Goal: Ask a question: Seek information or help from site administrators or community

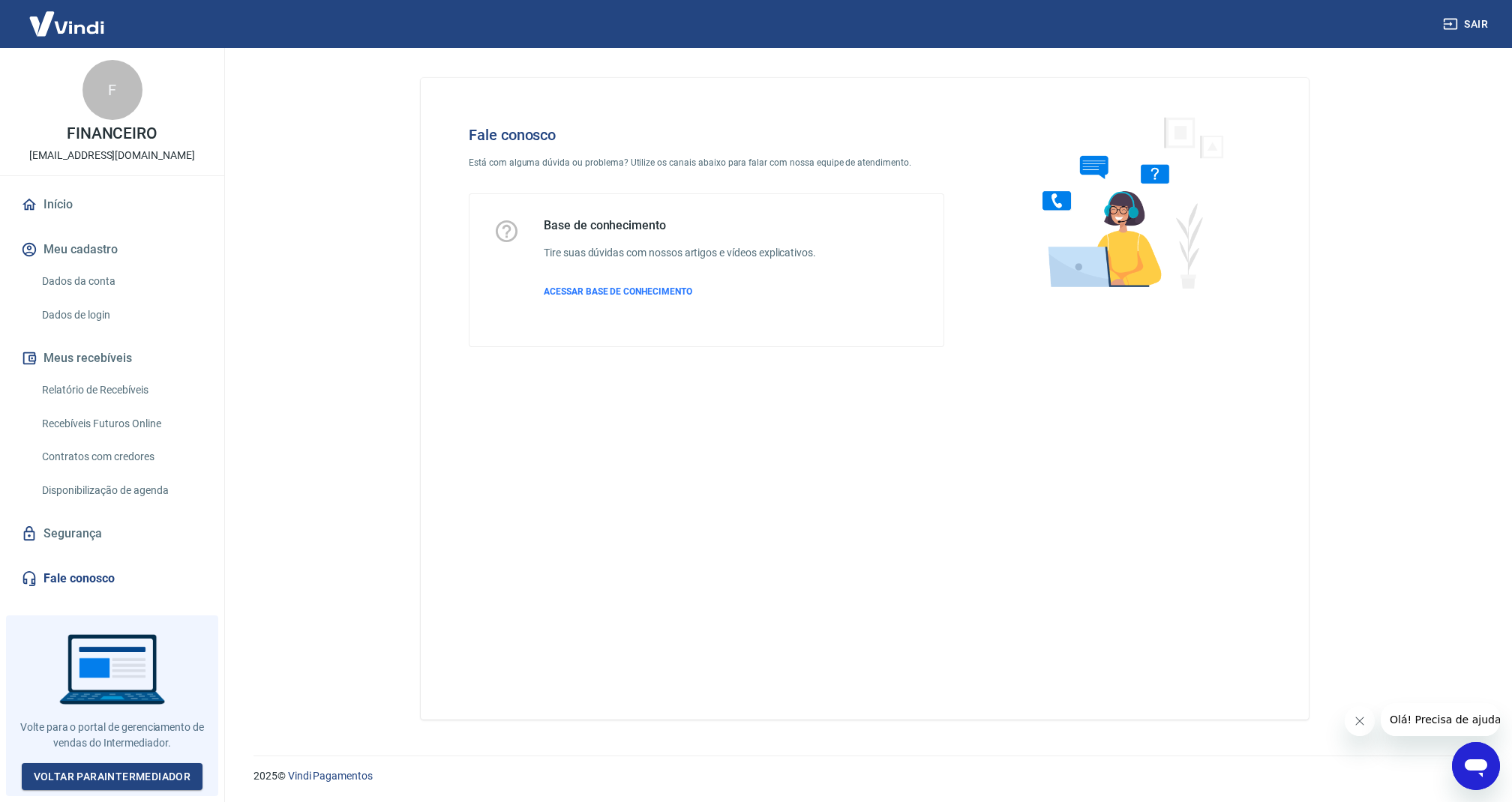
click at [1466, 764] on icon "Abrir janela de mensagens" at bounding box center [1476, 768] width 23 height 18
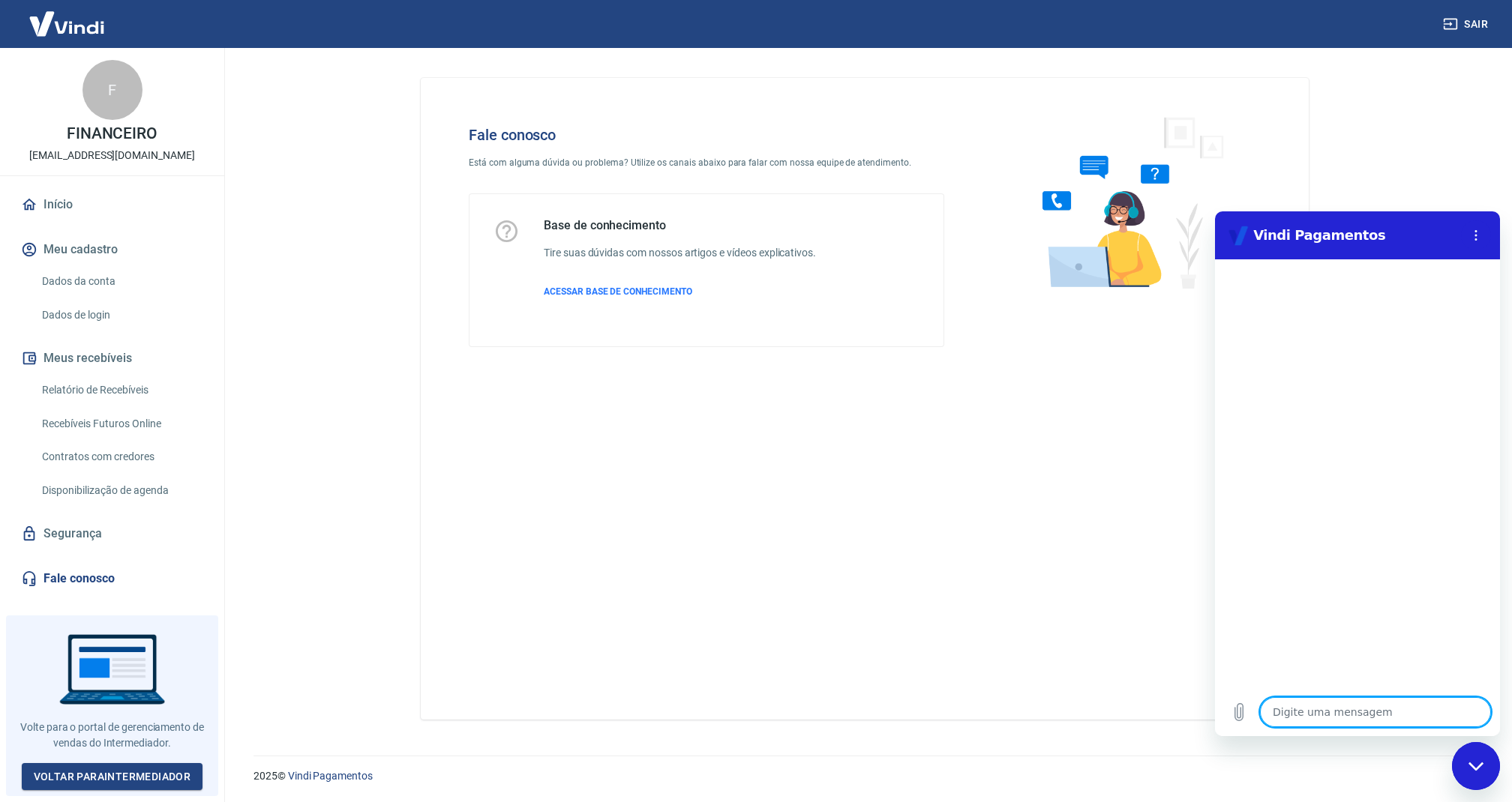
click at [1343, 708] on textarea at bounding box center [1376, 712] width 231 height 30
type textarea "B"
type textarea "x"
type textarea "Bo"
type textarea "x"
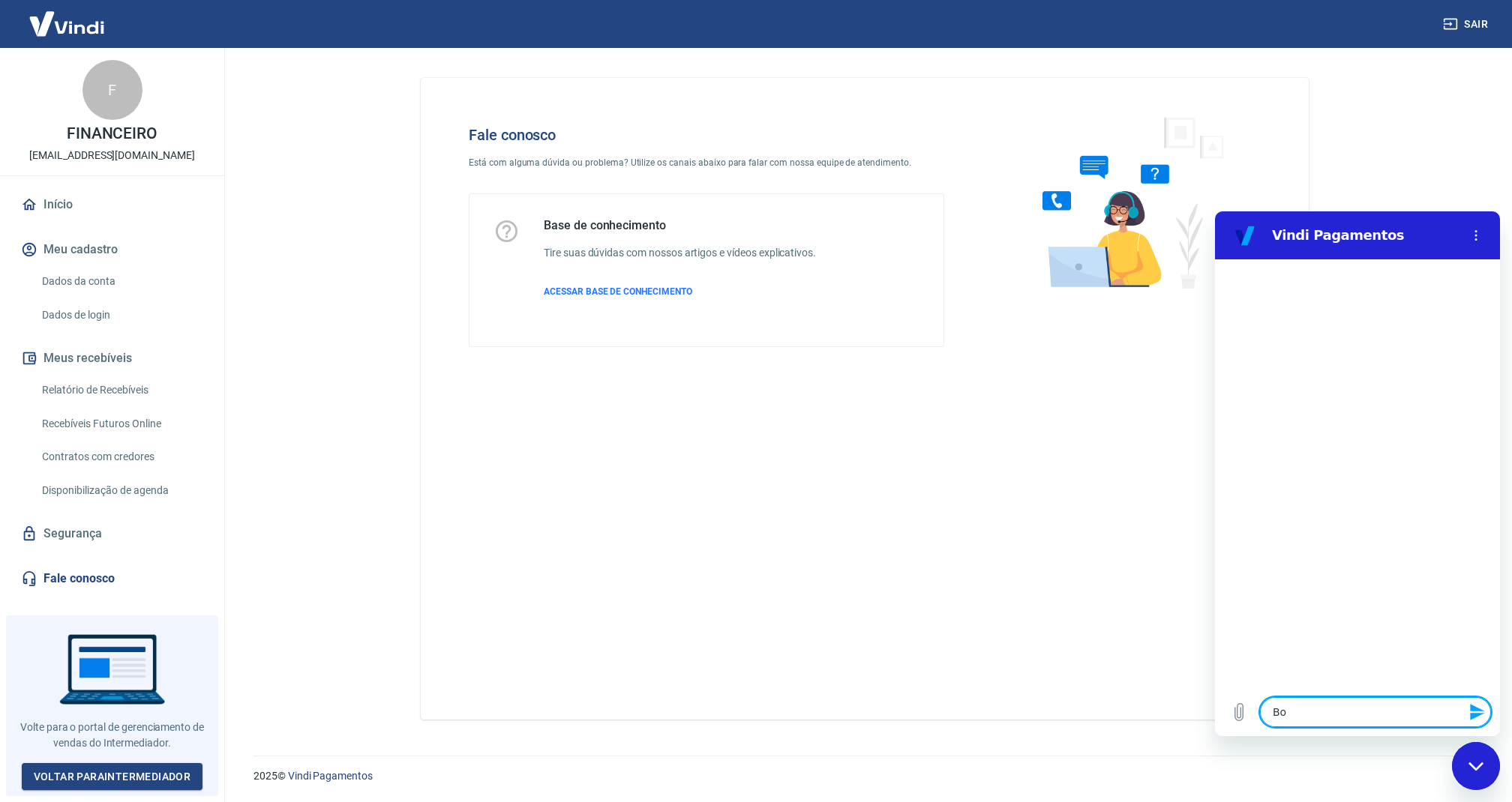
type textarea "Bom"
type textarea "x"
type textarea "Bom"
type textarea "x"
type textarea "Bom d"
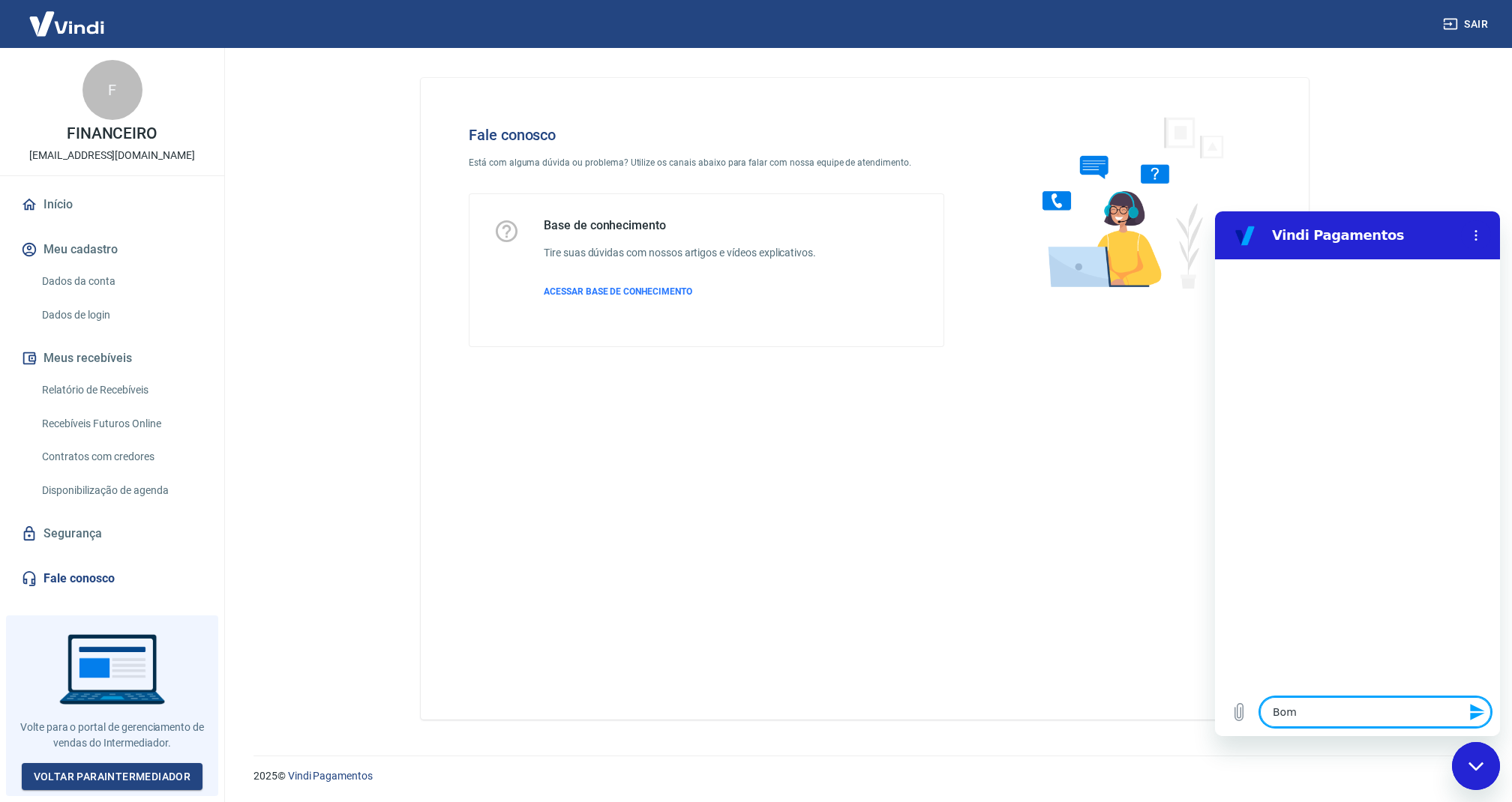
type textarea "x"
type textarea "Bom di"
type textarea "x"
type textarea "Bom dia"
type textarea "x"
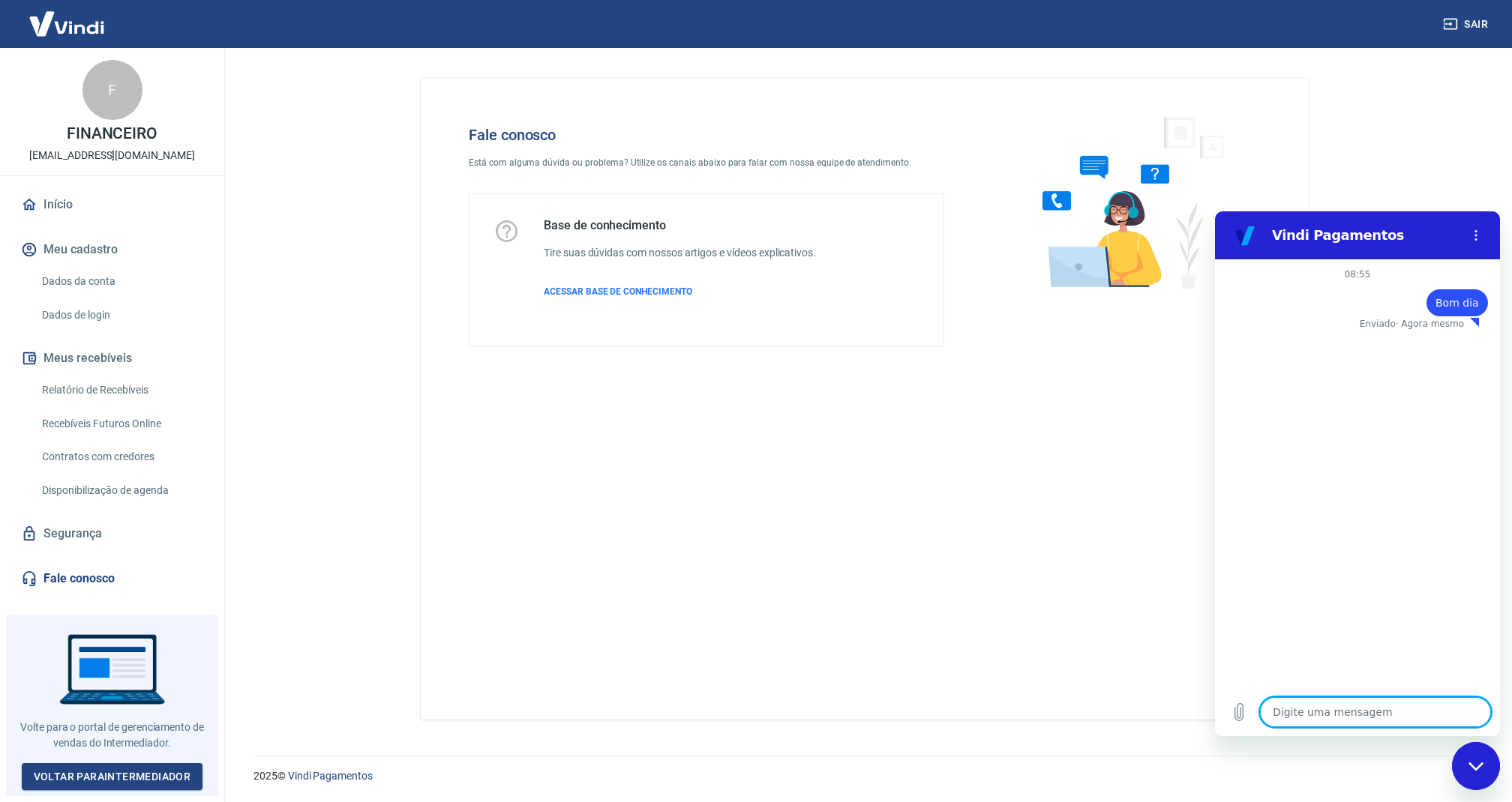
type textarea "x"
type textarea "N"
type textarea "x"
type textarea "Na"
type textarea "x"
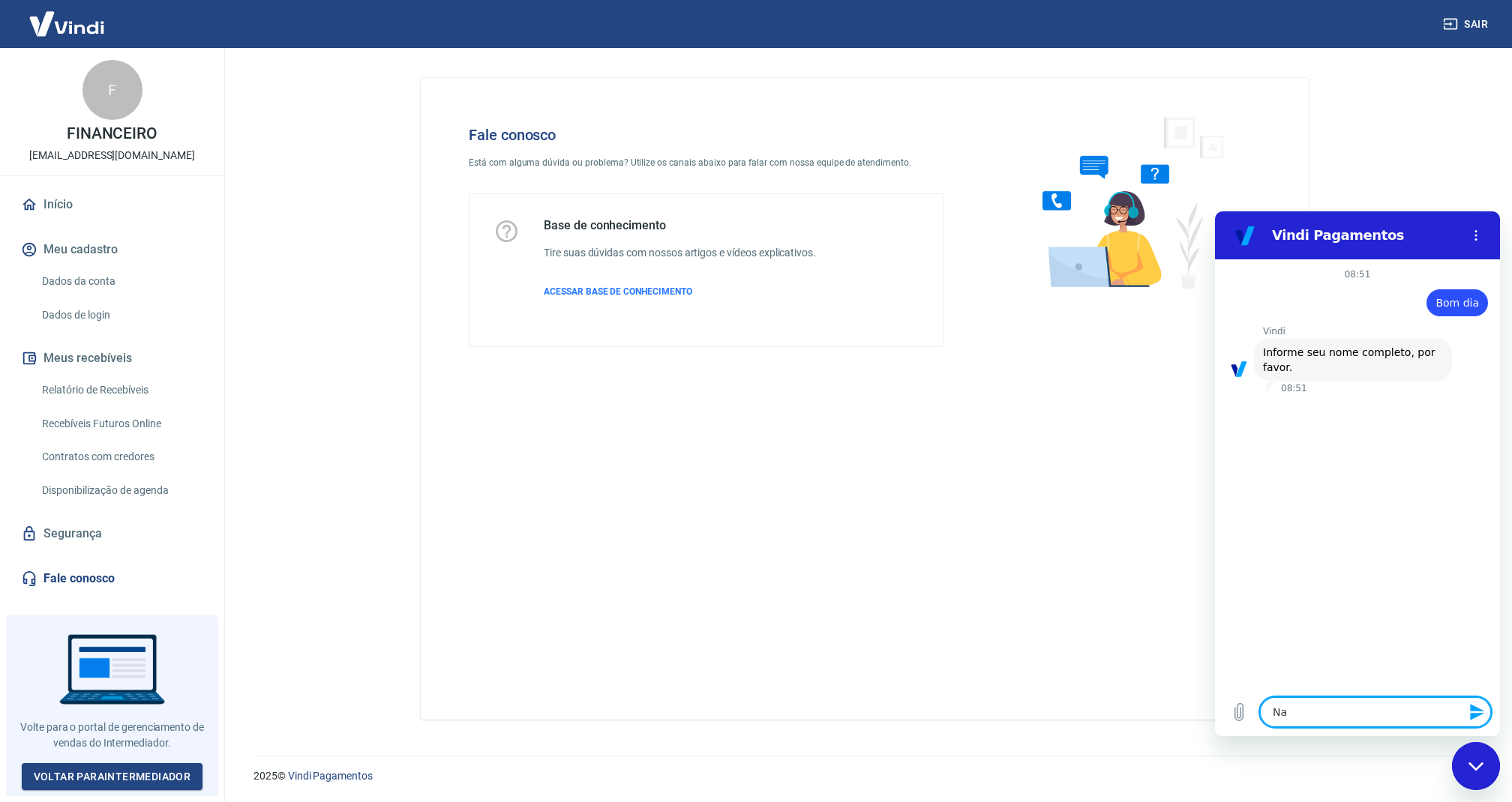
type textarea "Nat"
type textarea "x"
type textarea "Nata"
type textarea "x"
type textarea "Natan"
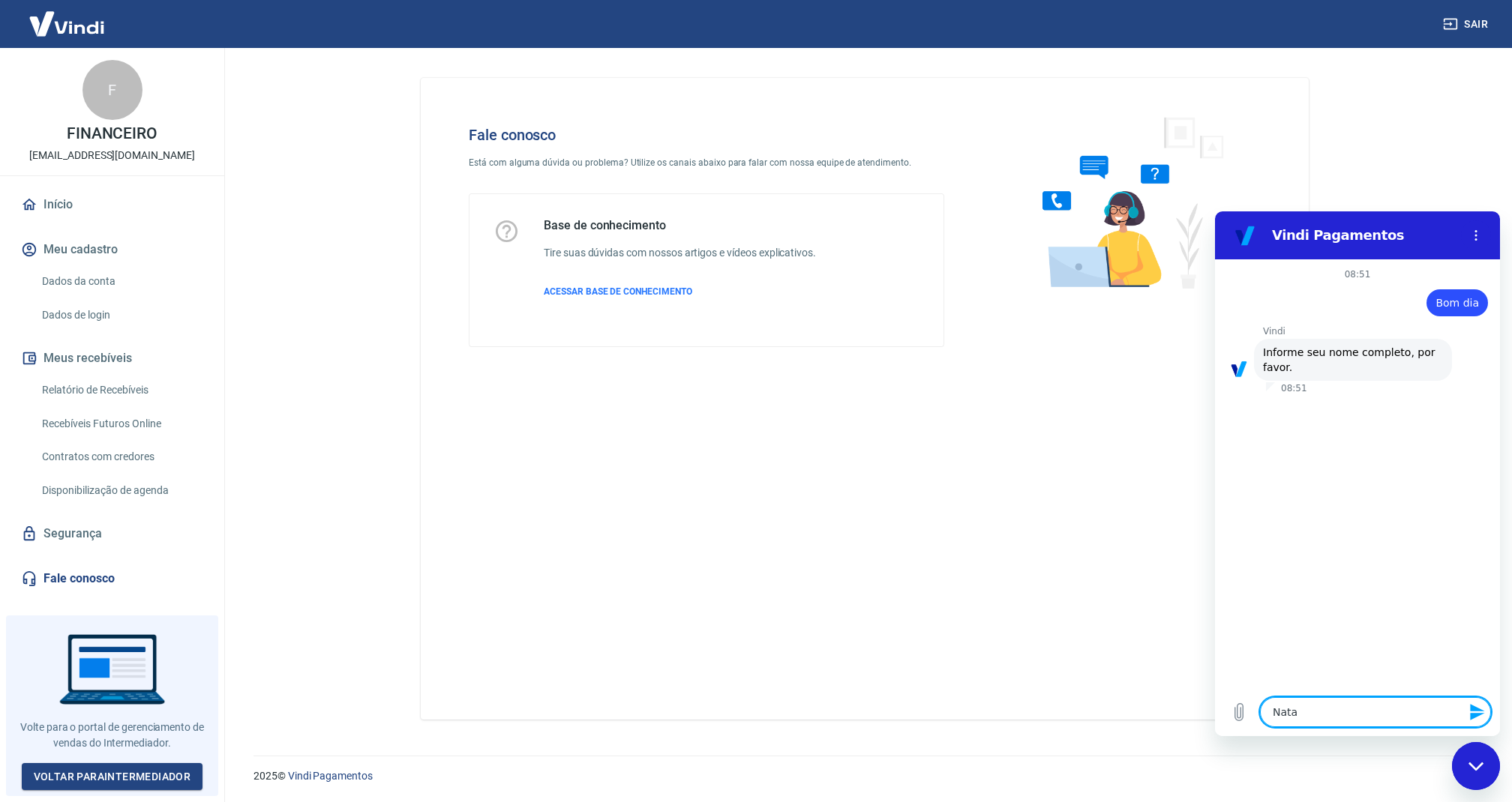
type textarea "x"
type textarea "Natan"
type textarea "x"
type textarea "Natan D"
type textarea "x"
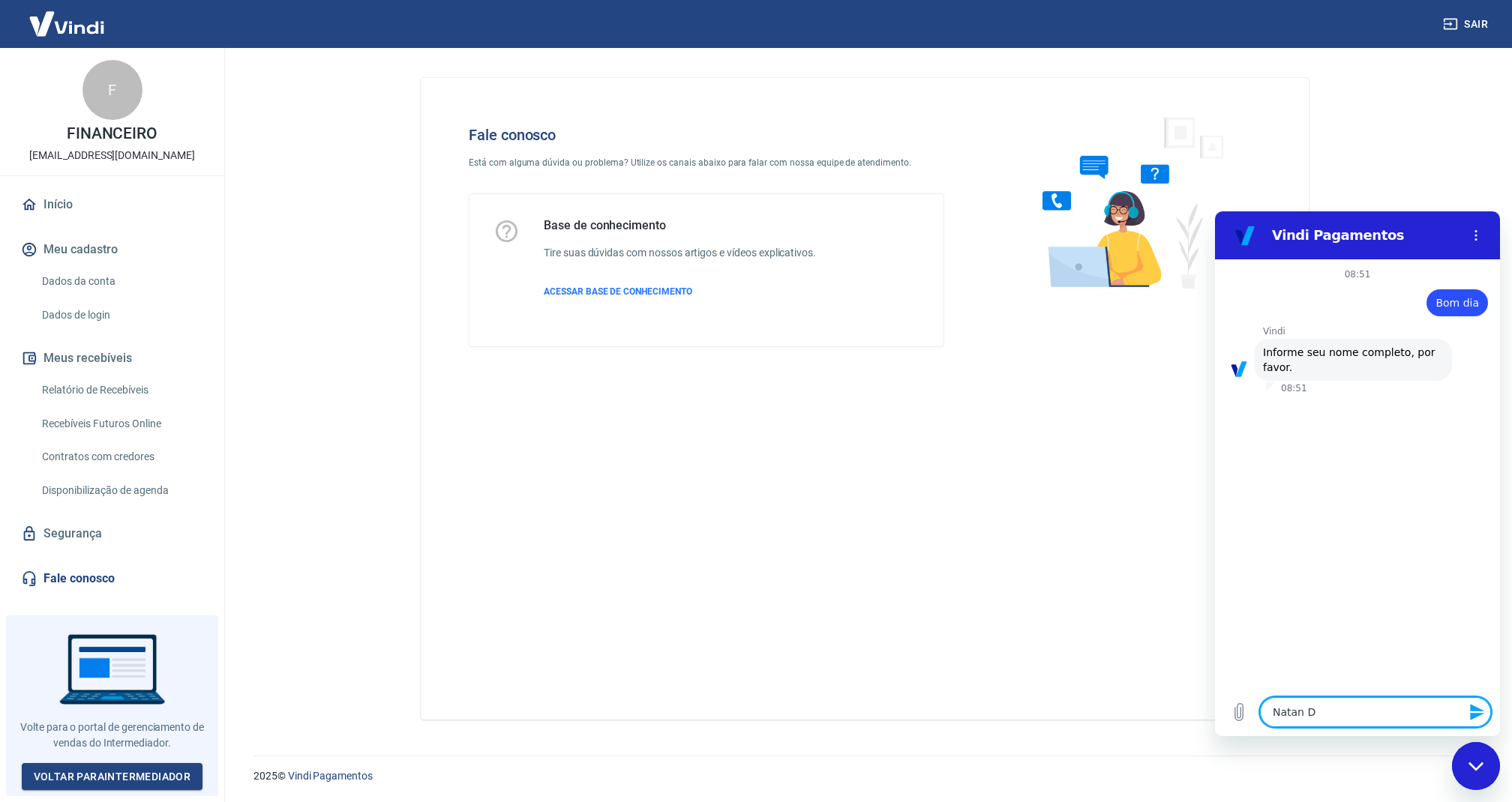
type textarea "Natan Da"
type textarea "x"
type textarea "Natan Dam"
type textarea "x"
type textarea "Natan Dama"
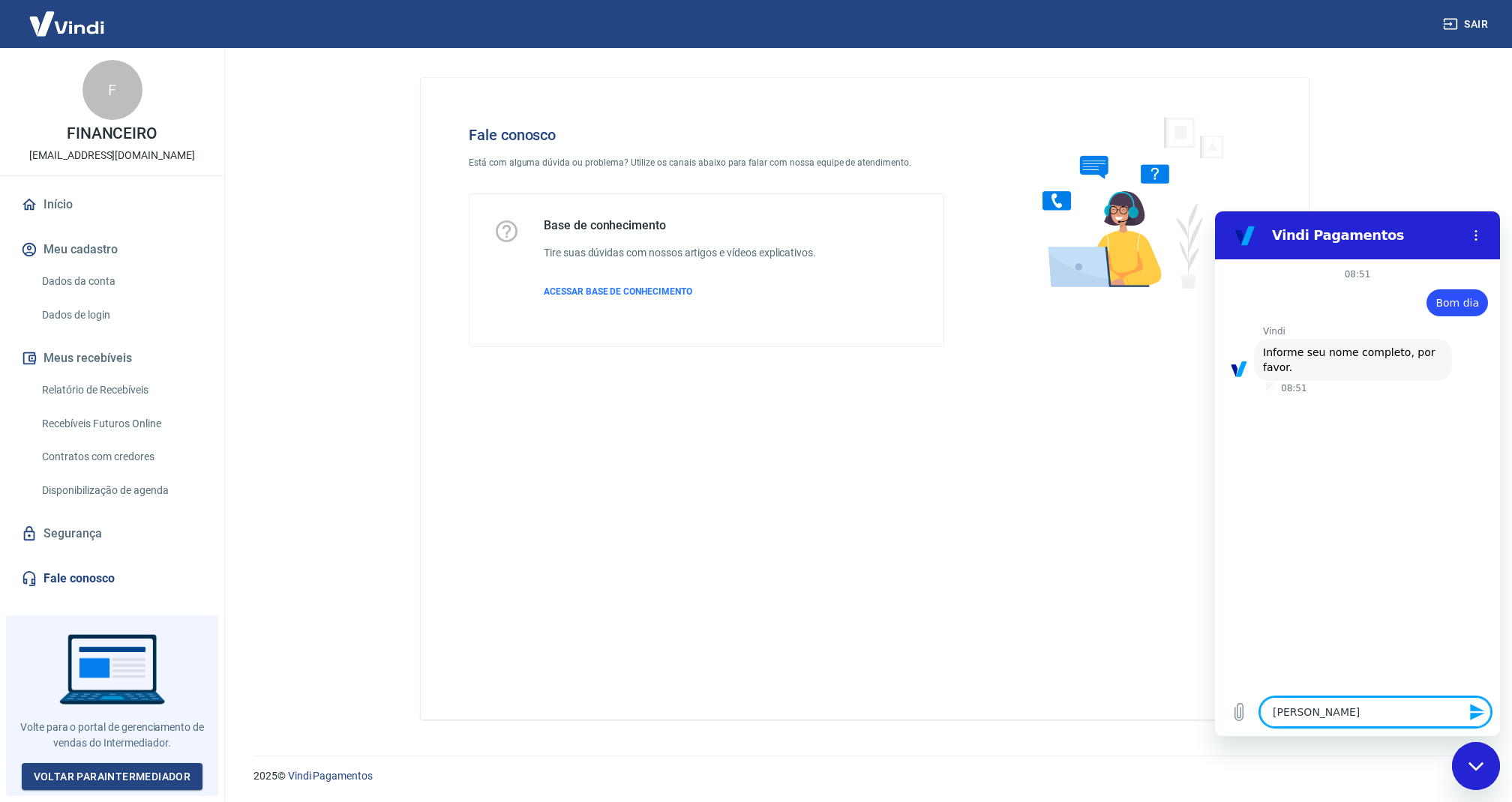
type textarea "x"
type textarea "Natan Damas"
type textarea "x"
type textarea "Natan Damasc"
type textarea "x"
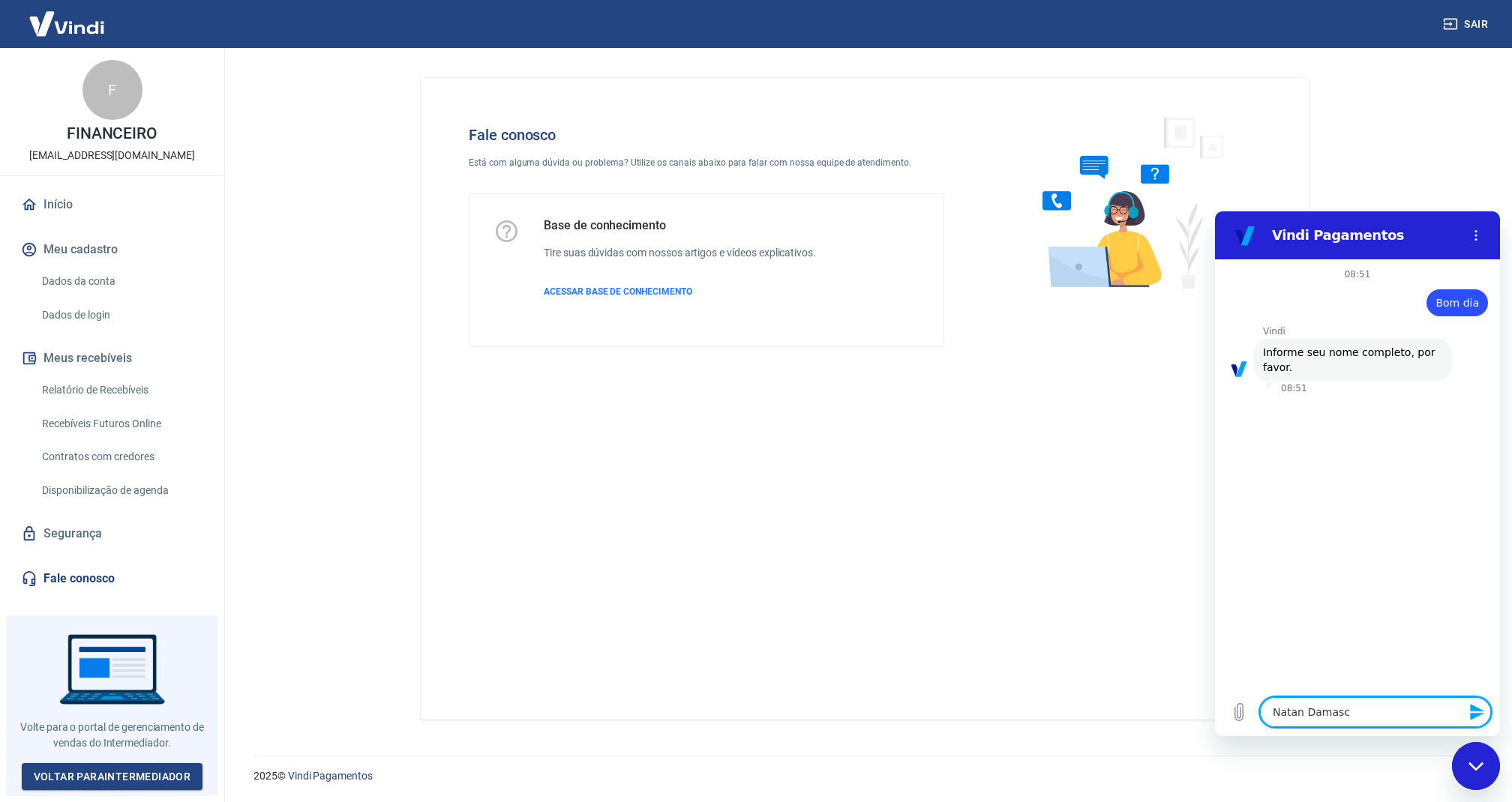
type textarea "Natan Damasce"
type textarea "x"
type textarea "Natan Damascen"
type textarea "x"
type textarea "Natan Damasceno"
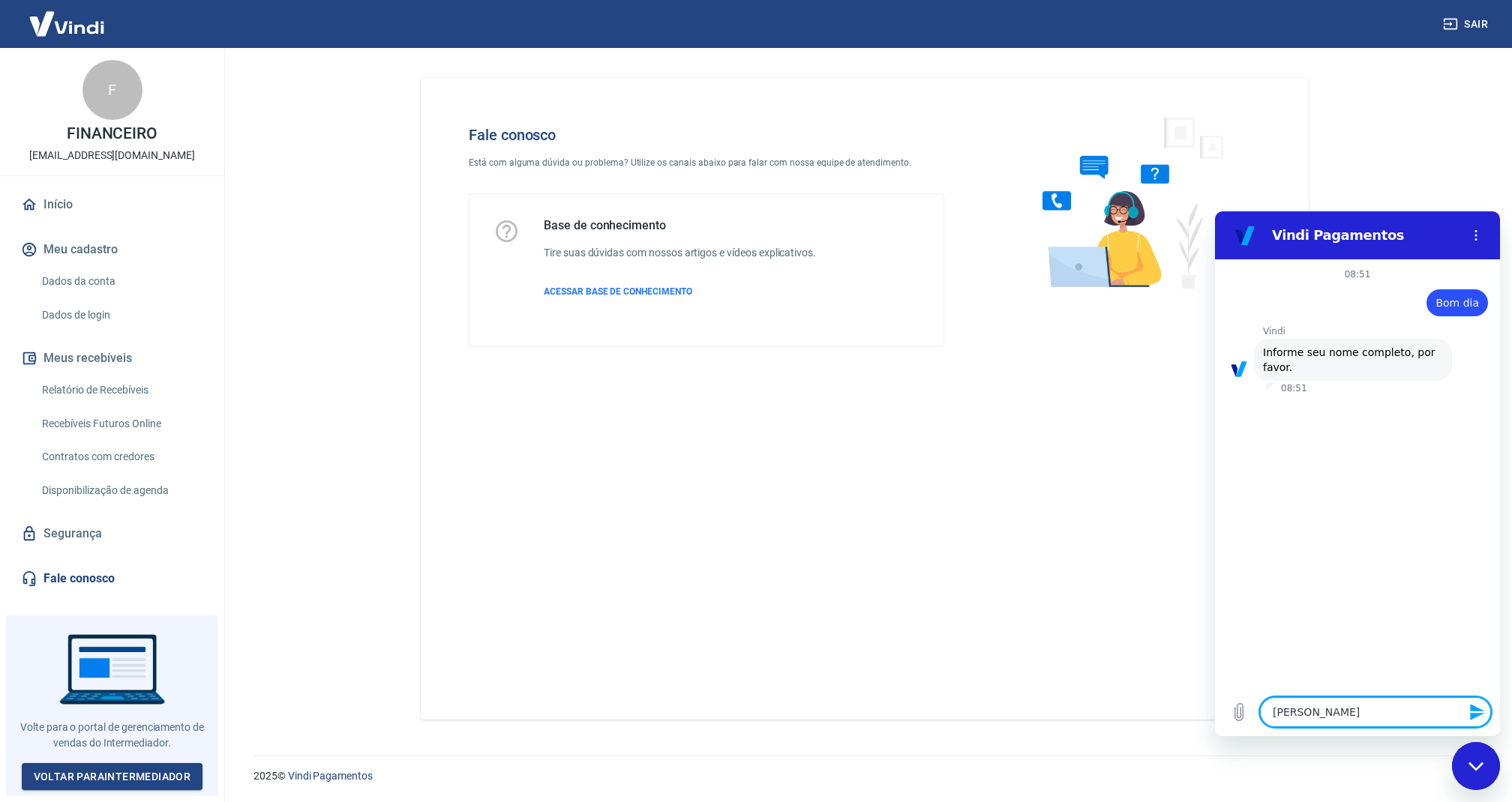
type textarea "x"
type textarea "4"
type textarea "x"
type textarea "41"
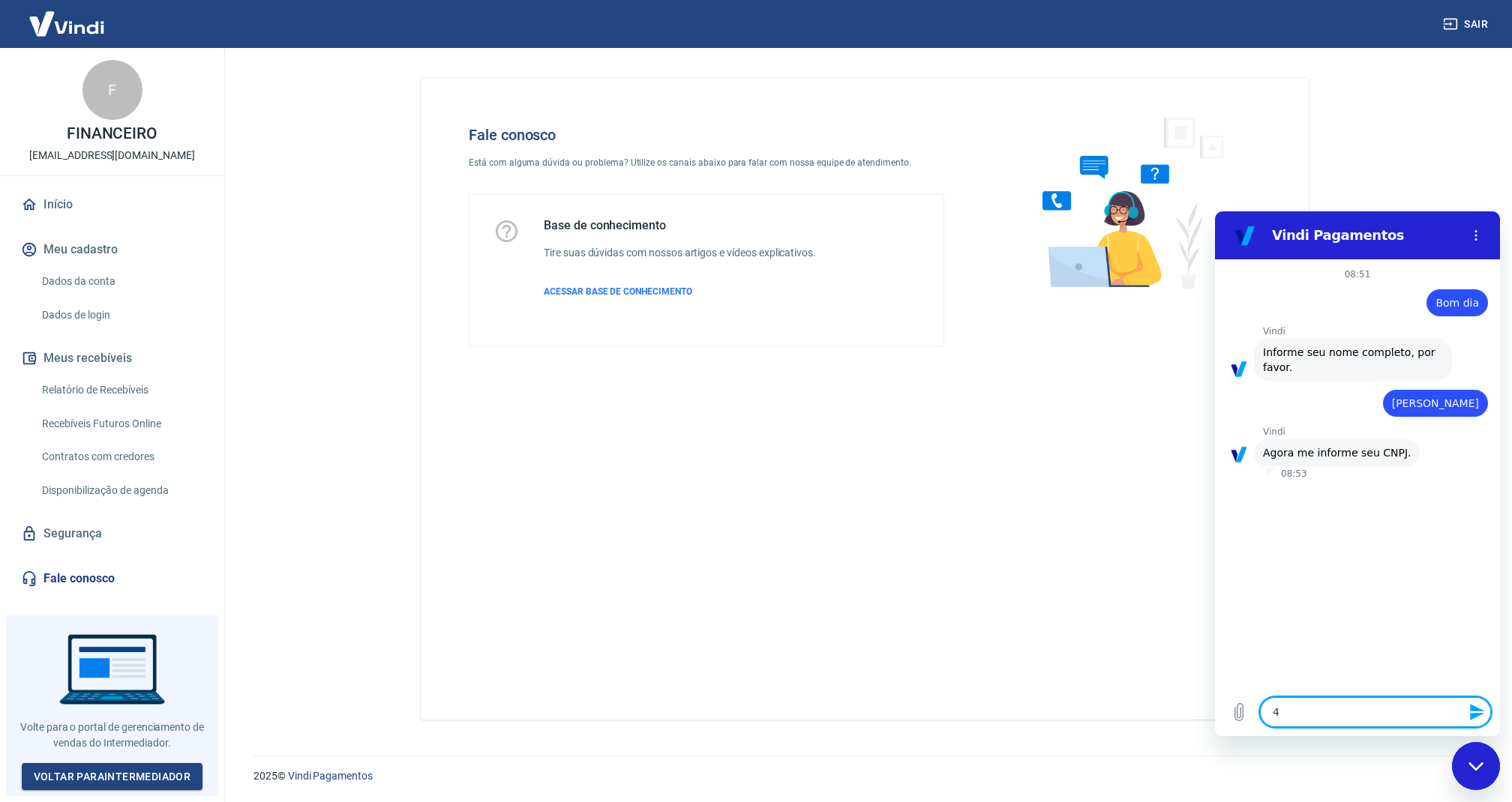
type textarea "x"
type textarea "418"
type textarea "x"
type textarea "4182"
type textarea "x"
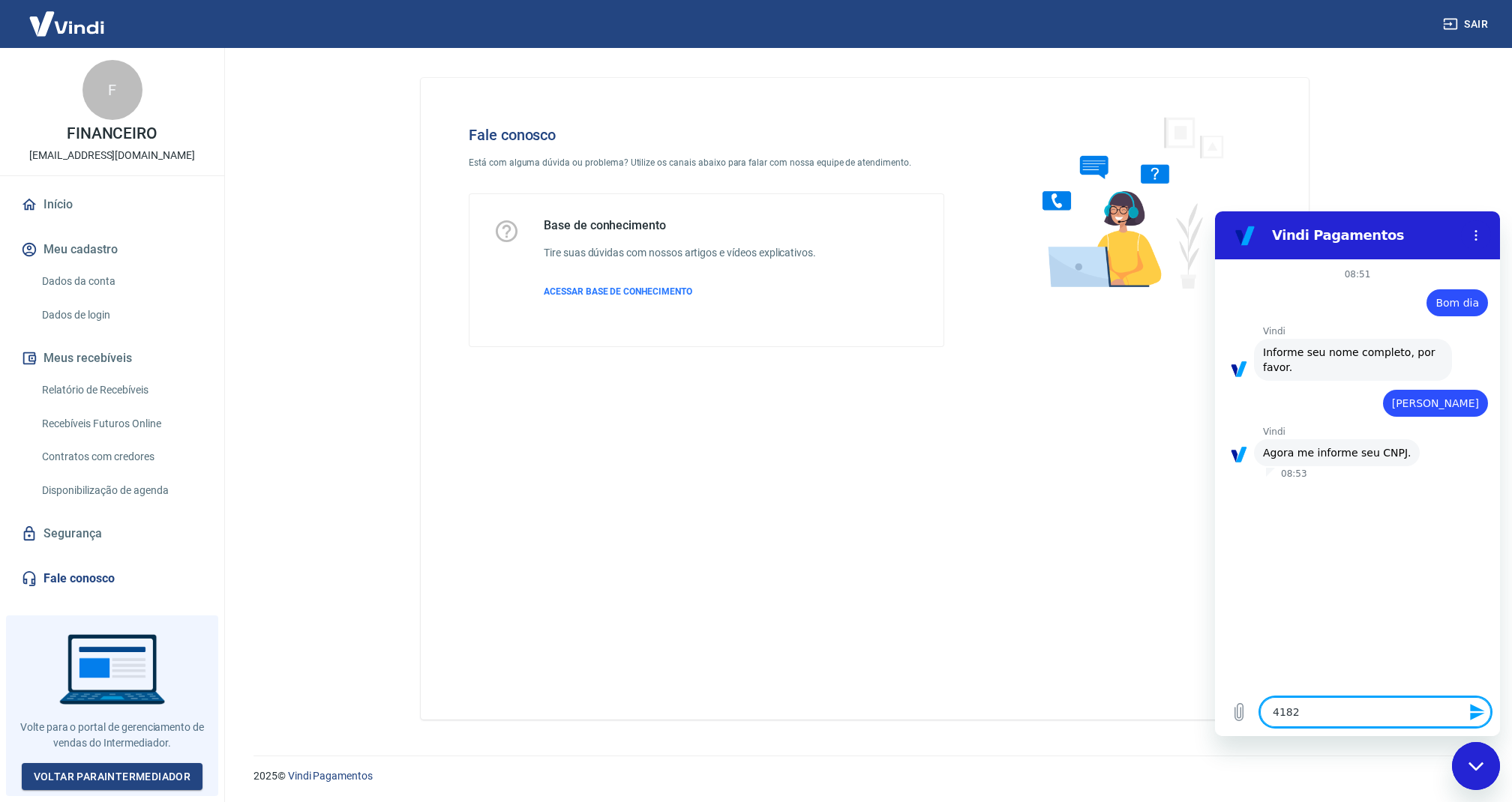
type textarea "41827"
type textarea "x"
type textarea "4182"
type textarea "x"
type textarea "418"
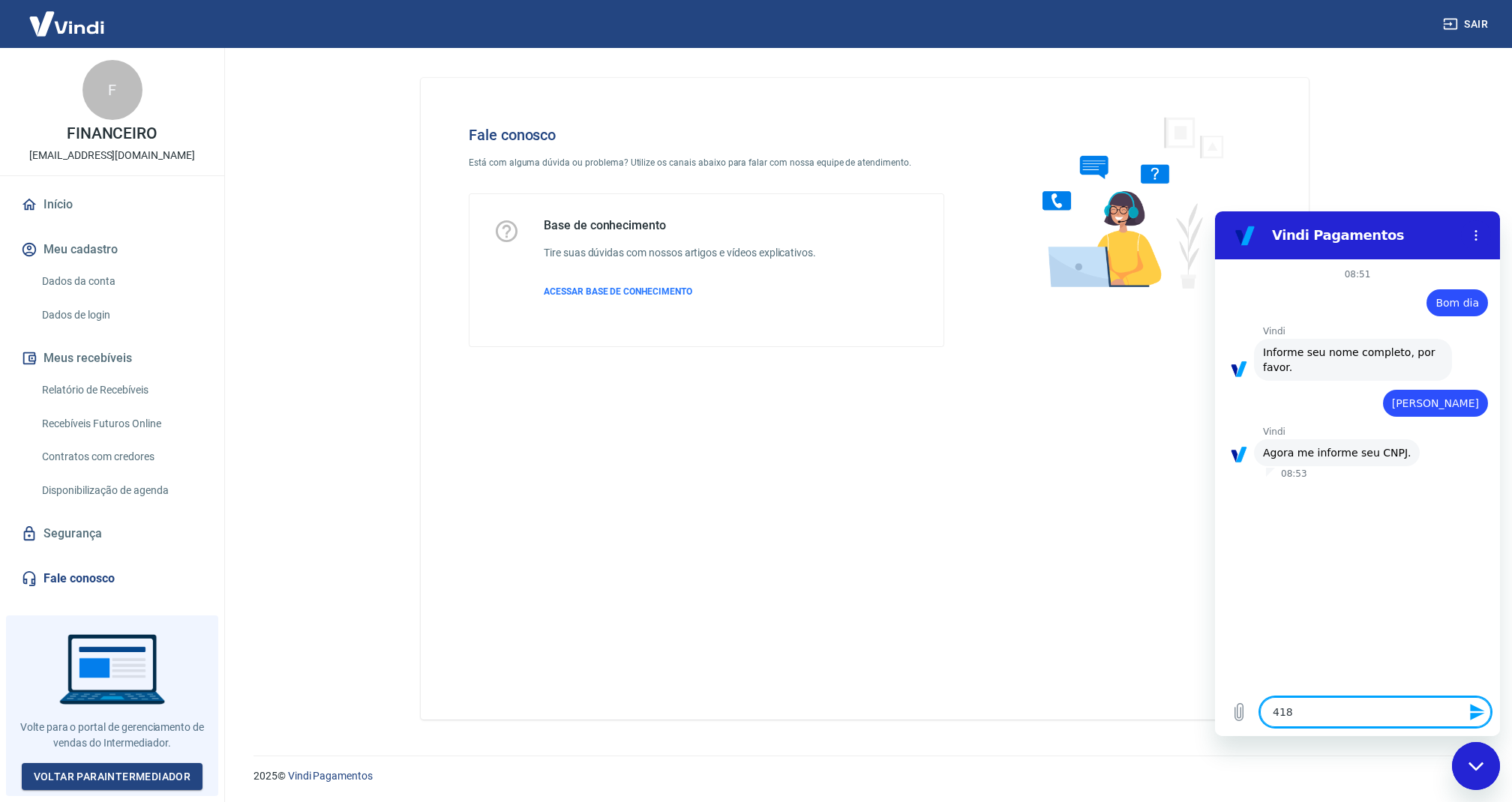
type textarea "x"
type textarea "41"
type textarea "x"
type textarea "4"
type textarea "x"
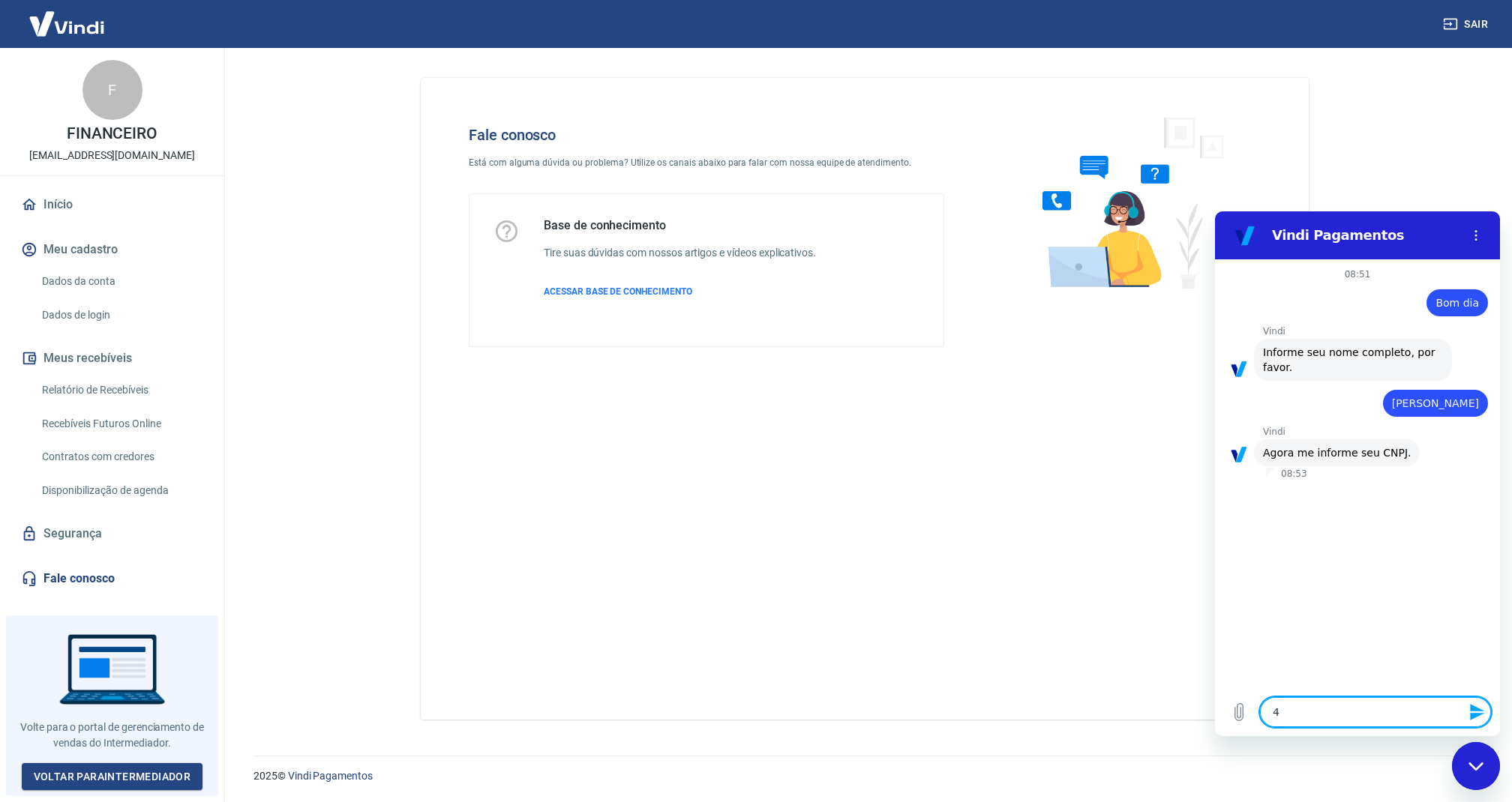
type textarea "x"
paste textarea "44.299.359/0001-87"
type textarea "44.299.359/0001-87"
type textarea "x"
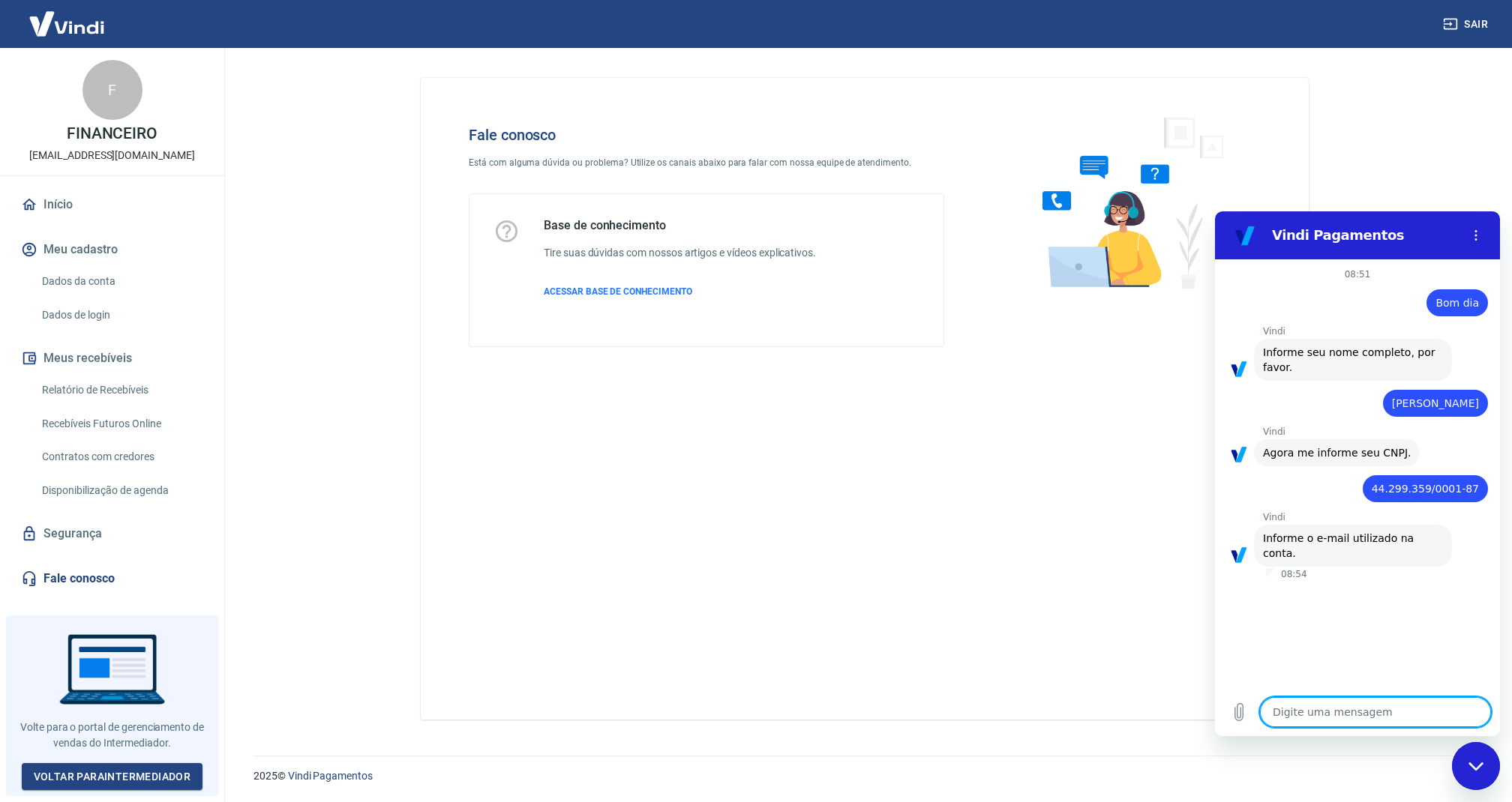
paste textarea "atendimento@pneugreen.com.br"
type textarea "atendimento@pneugreen.com.br"
type textarea "x"
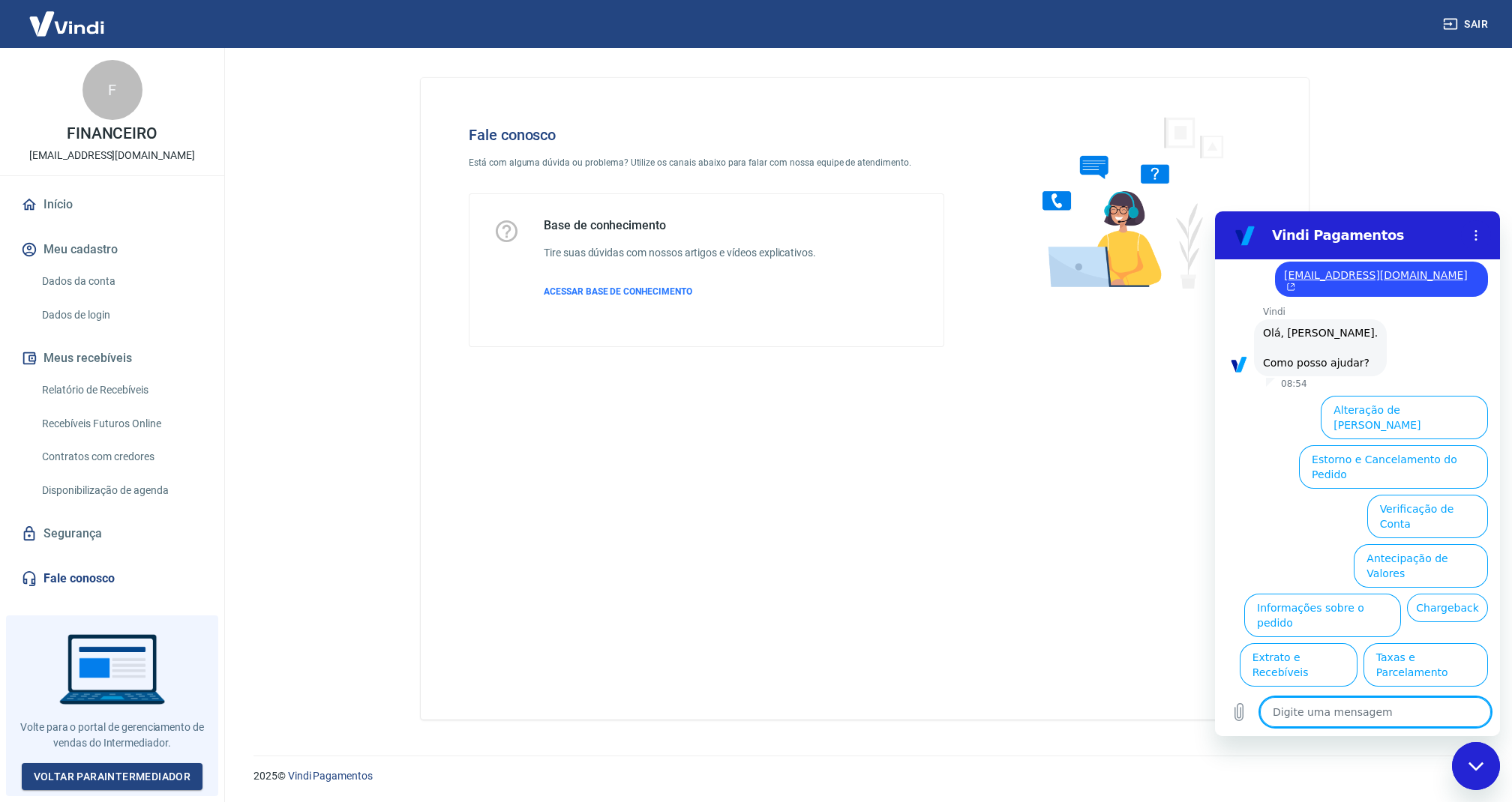
scroll to position [323, 0]
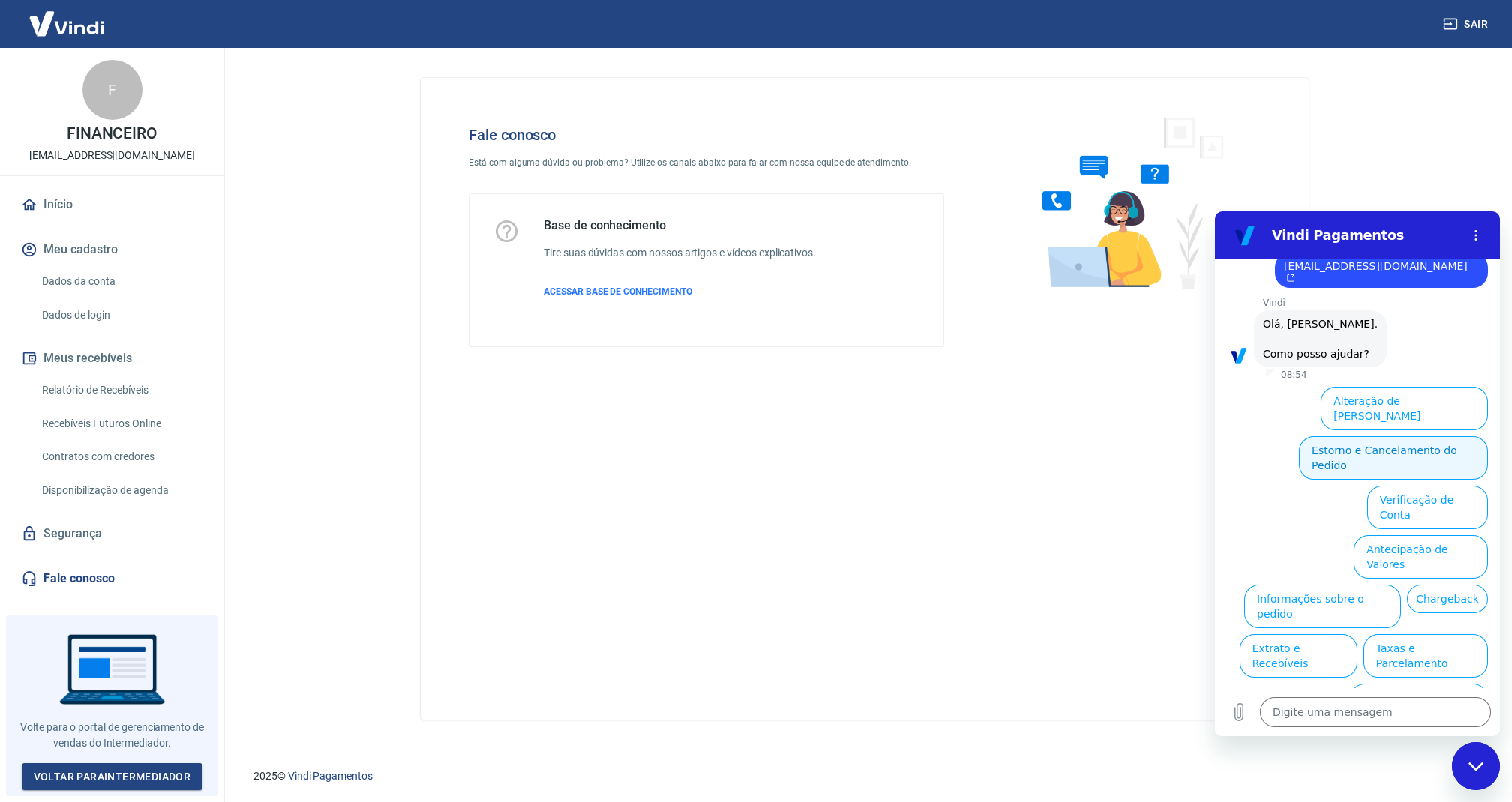
click at [1410, 436] on button "Estorno e Cancelamento do Pedido" at bounding box center [1394, 458] width 189 height 44
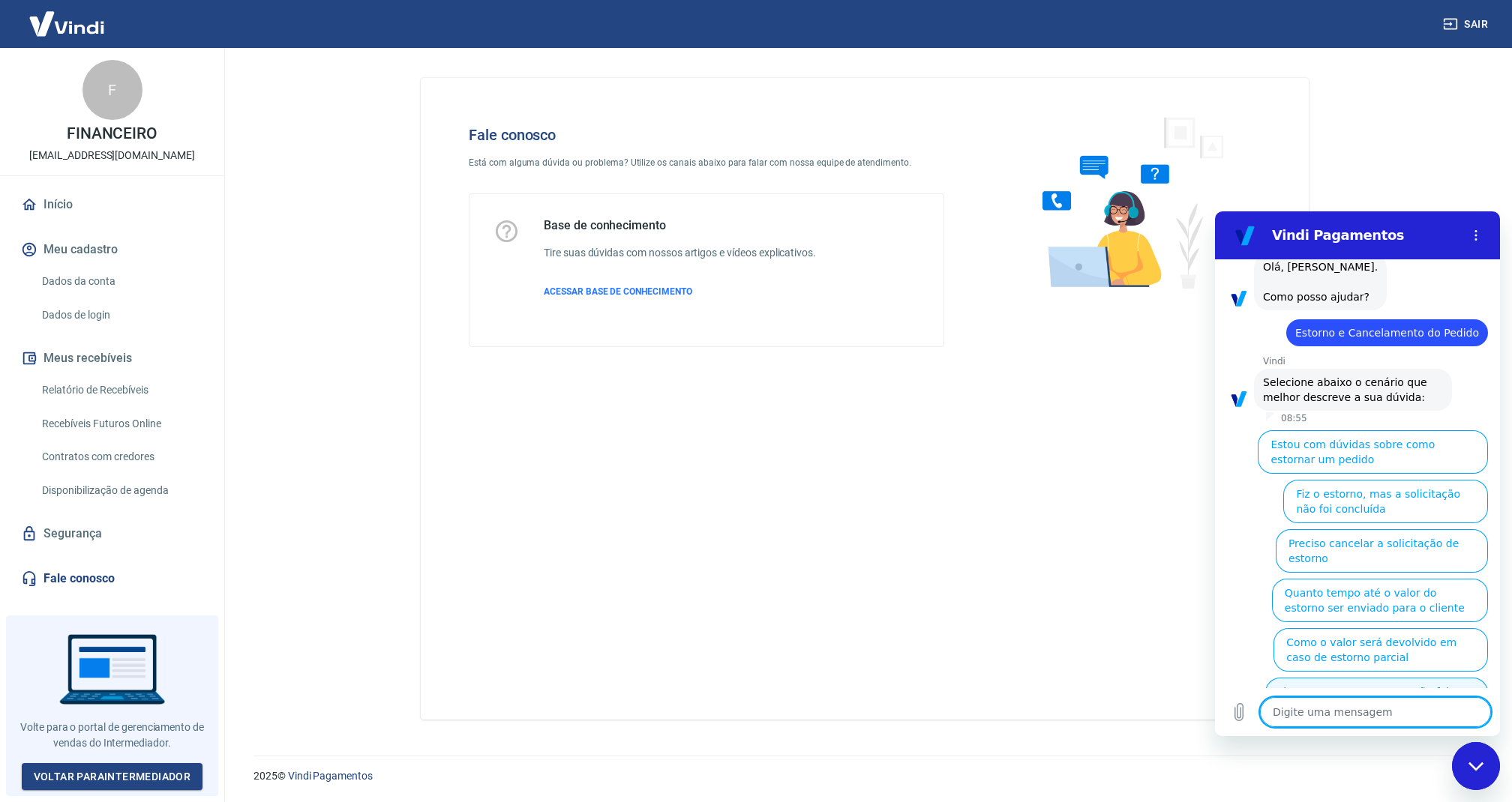
scroll to position [380, 0]
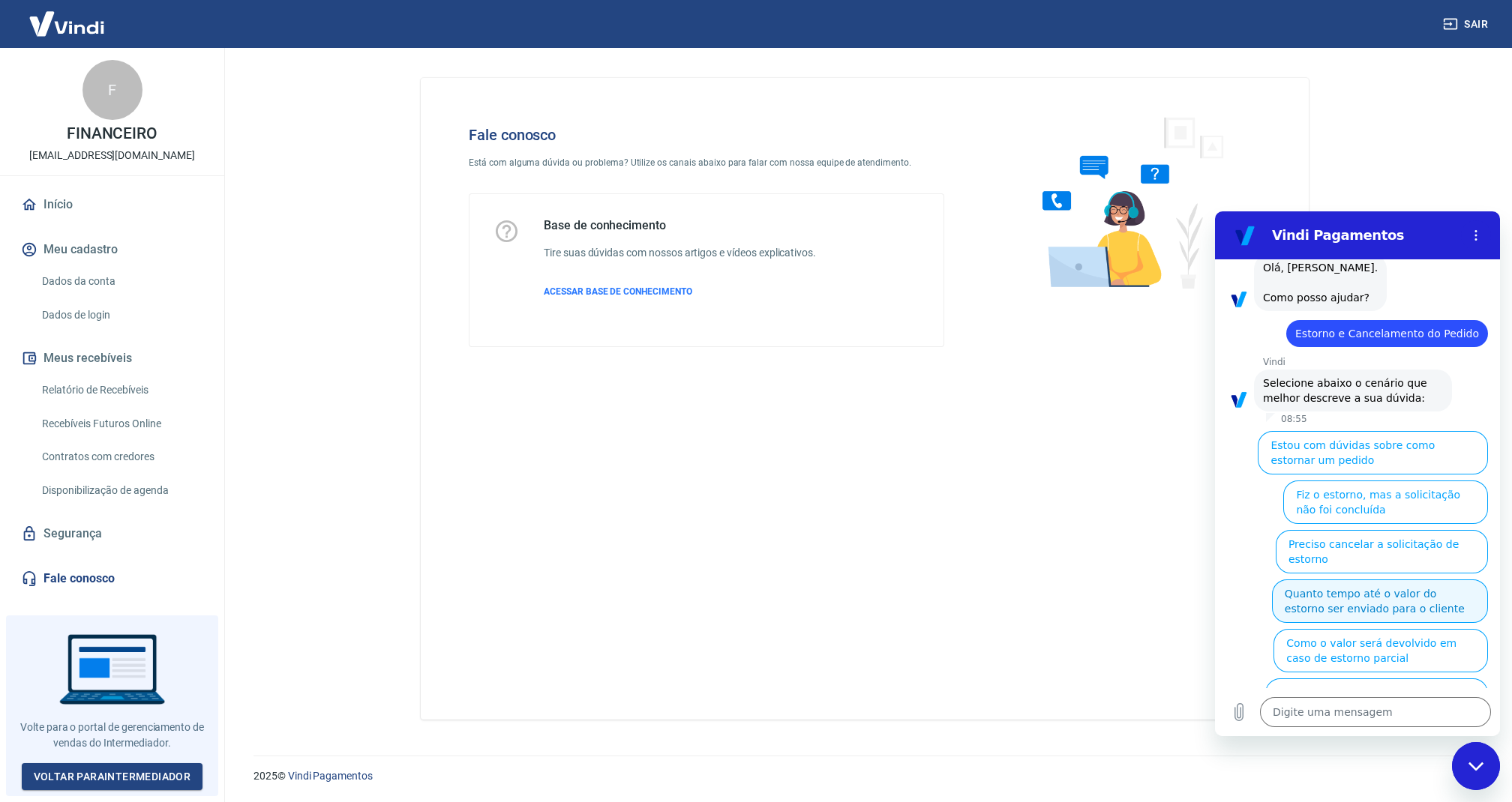
click at [1375, 580] on button "Quanto tempo até o valor do estorno ser enviado para o cliente" at bounding box center [1380, 602] width 216 height 44
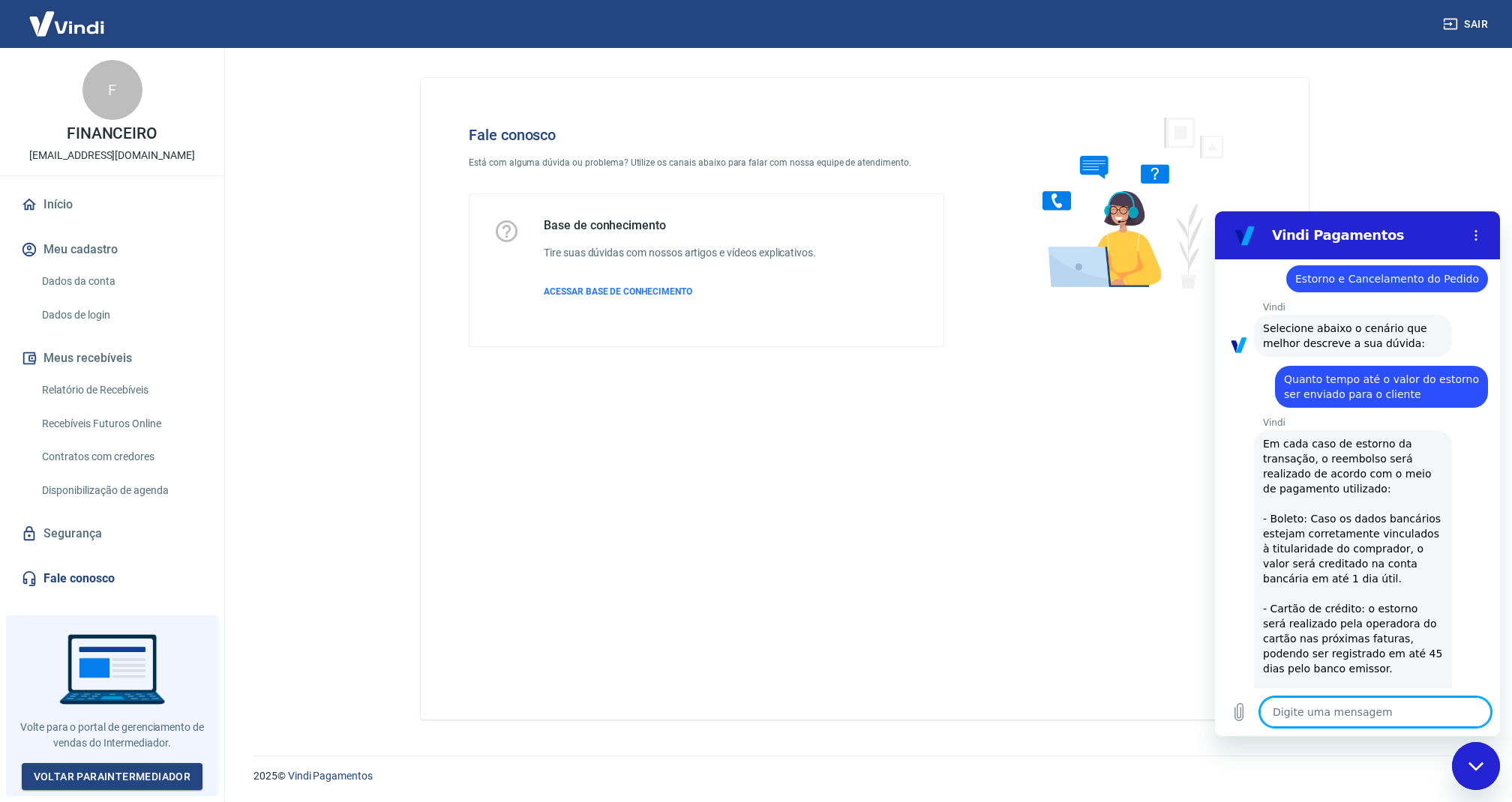
scroll to position [473, 0]
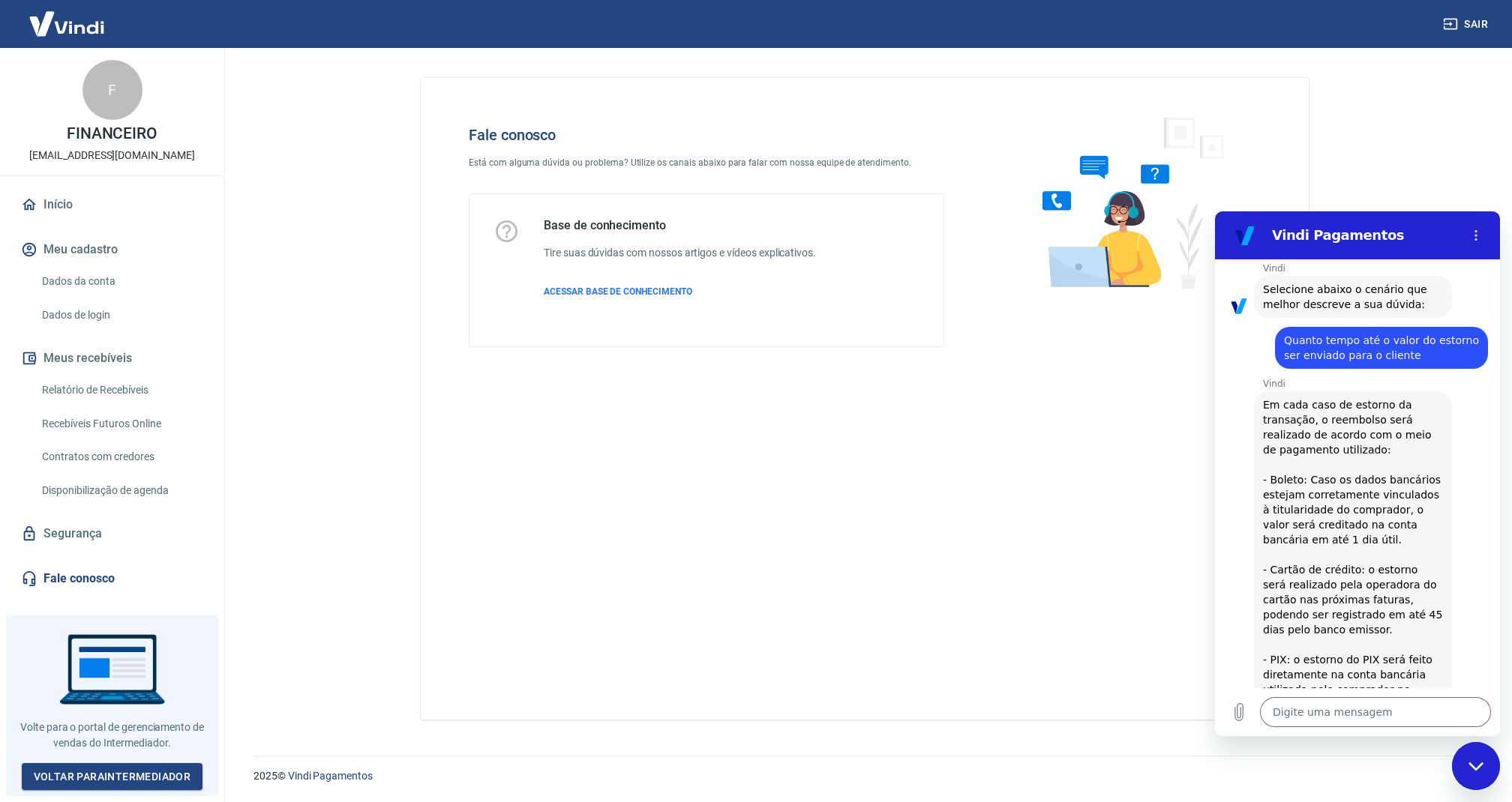
drag, startPoint x: 1263, startPoint y: 528, endPoint x: 1345, endPoint y: 532, distance: 82.1
click at [1345, 532] on span "Em cada caso de estorno da transação, o reembolso será realizado de acordo com …" at bounding box center [1354, 569] width 180 height 345
click at [1338, 528] on span "Em cada caso de estorno da transação, o reembolso será realizado de acordo com …" at bounding box center [1354, 569] width 180 height 345
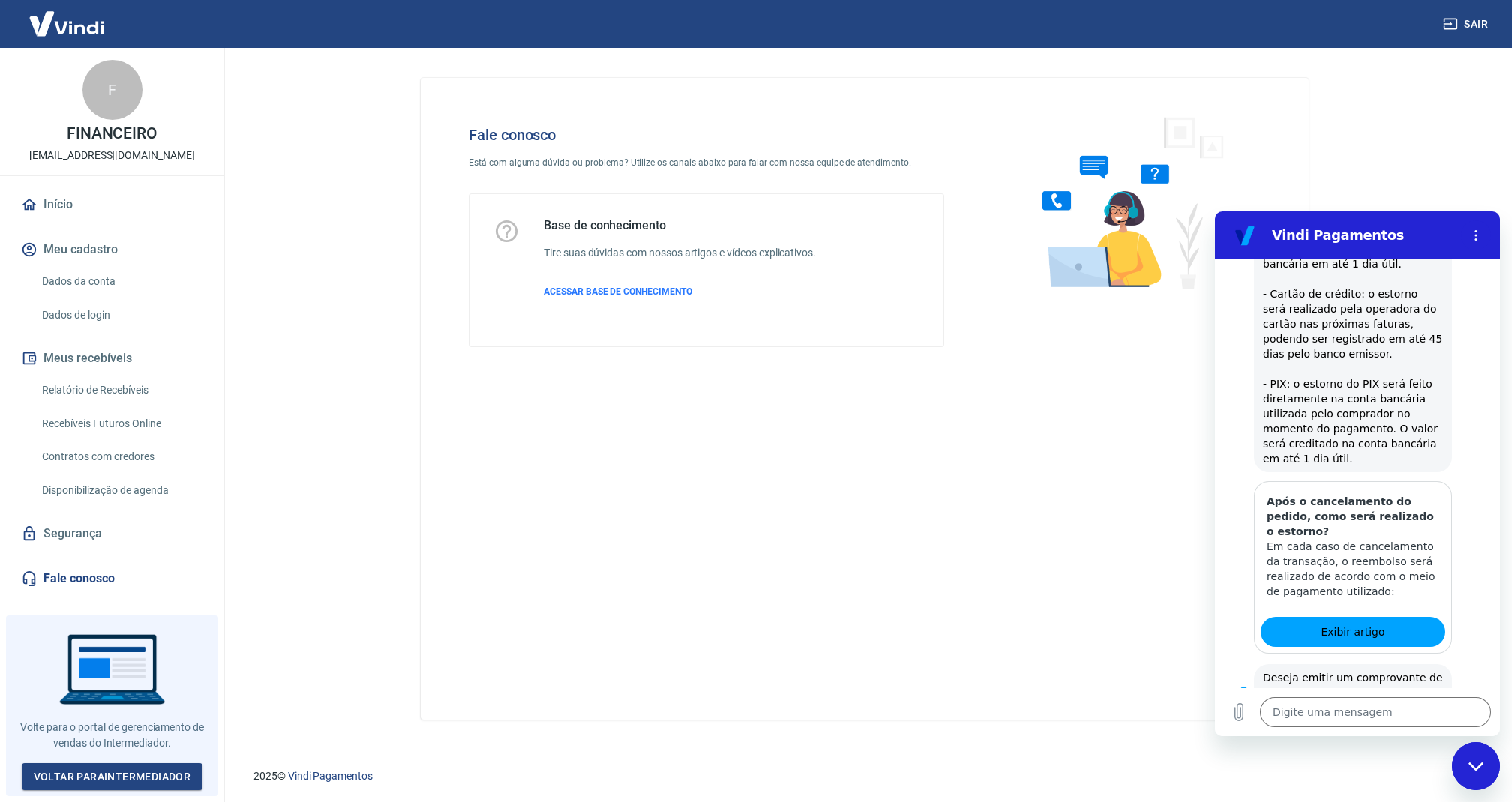
scroll to position [811, 0]
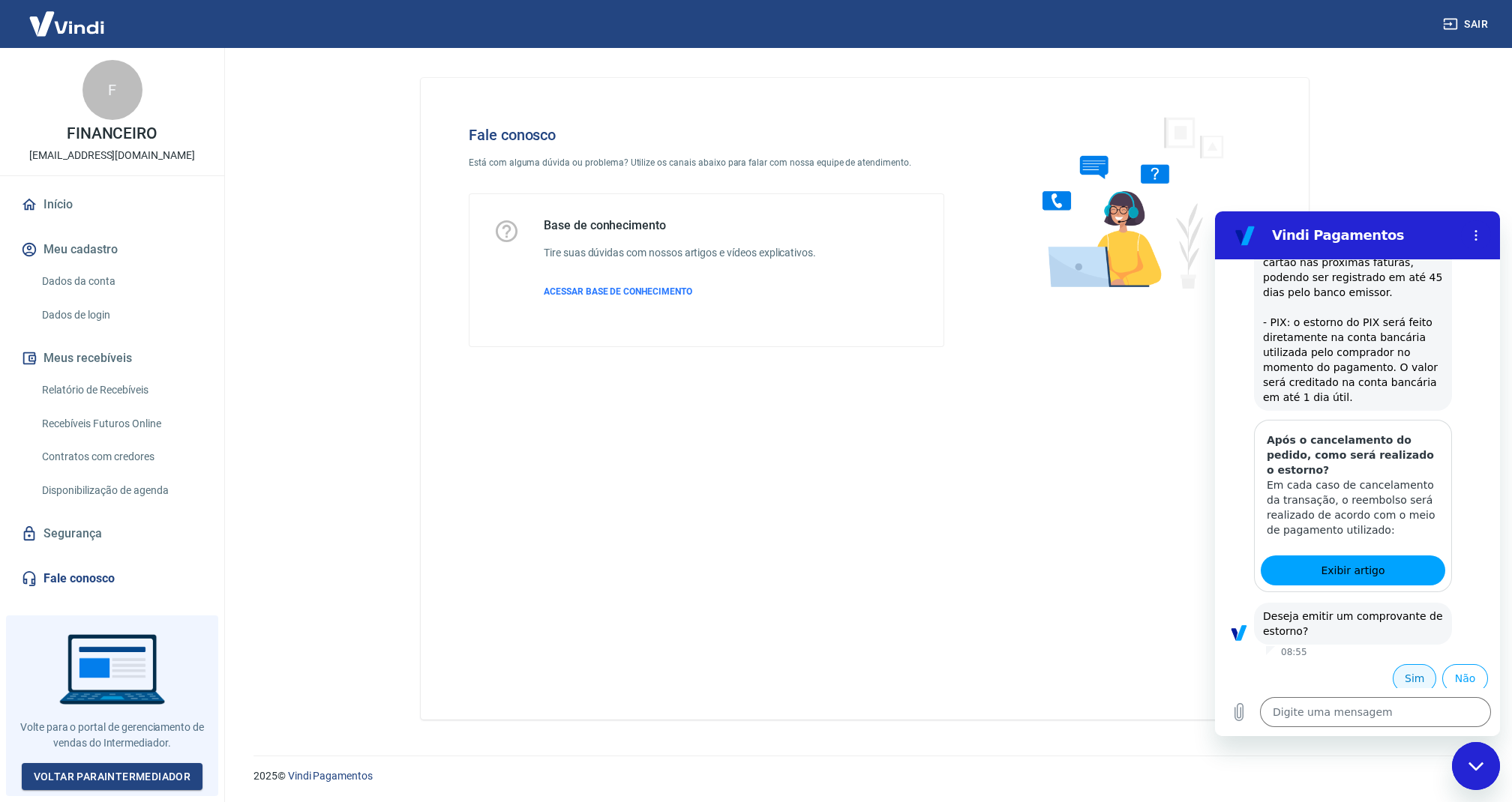
click at [1402, 672] on button "Sim" at bounding box center [1415, 679] width 44 height 29
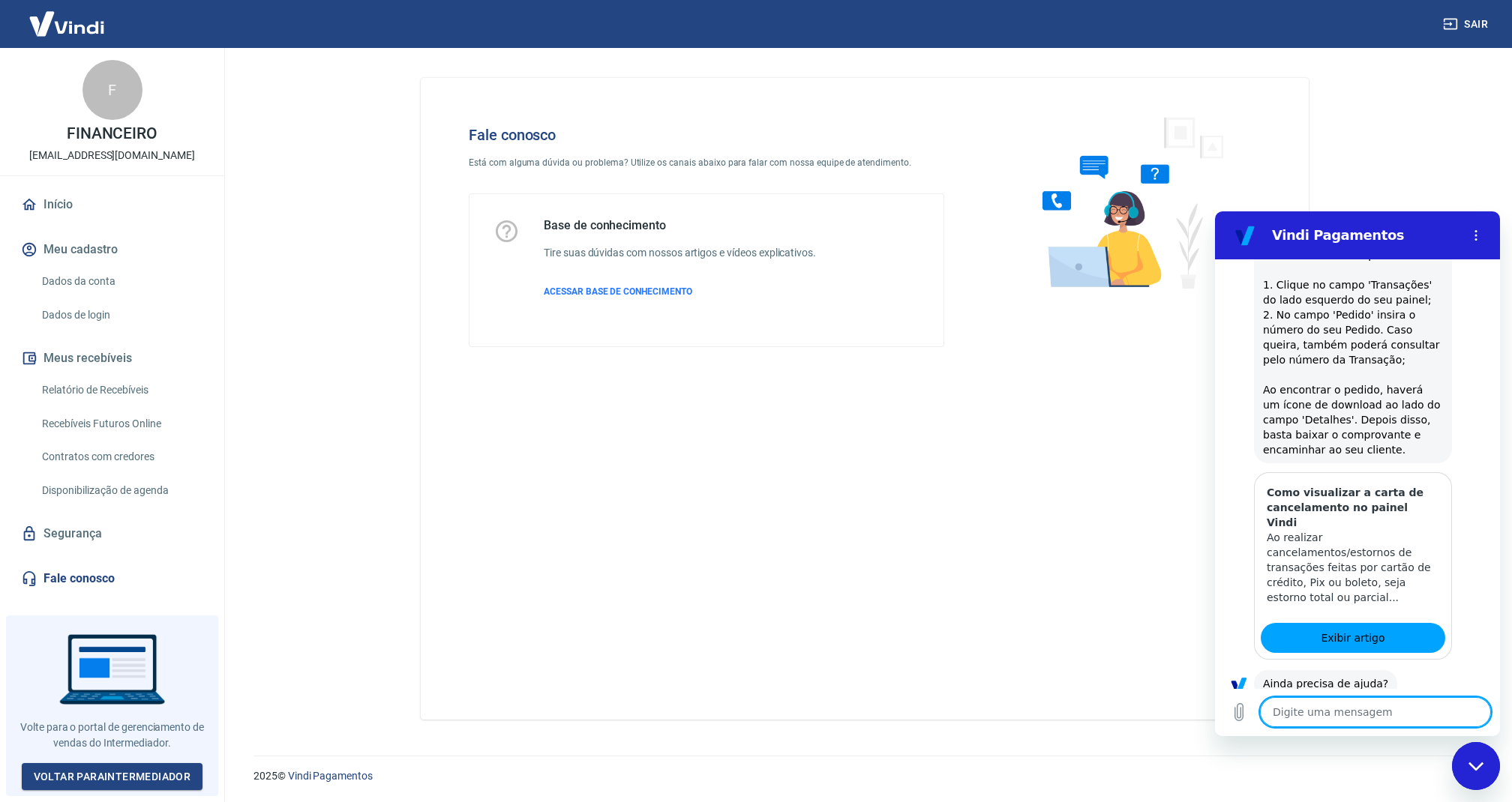
scroll to position [1370, 0]
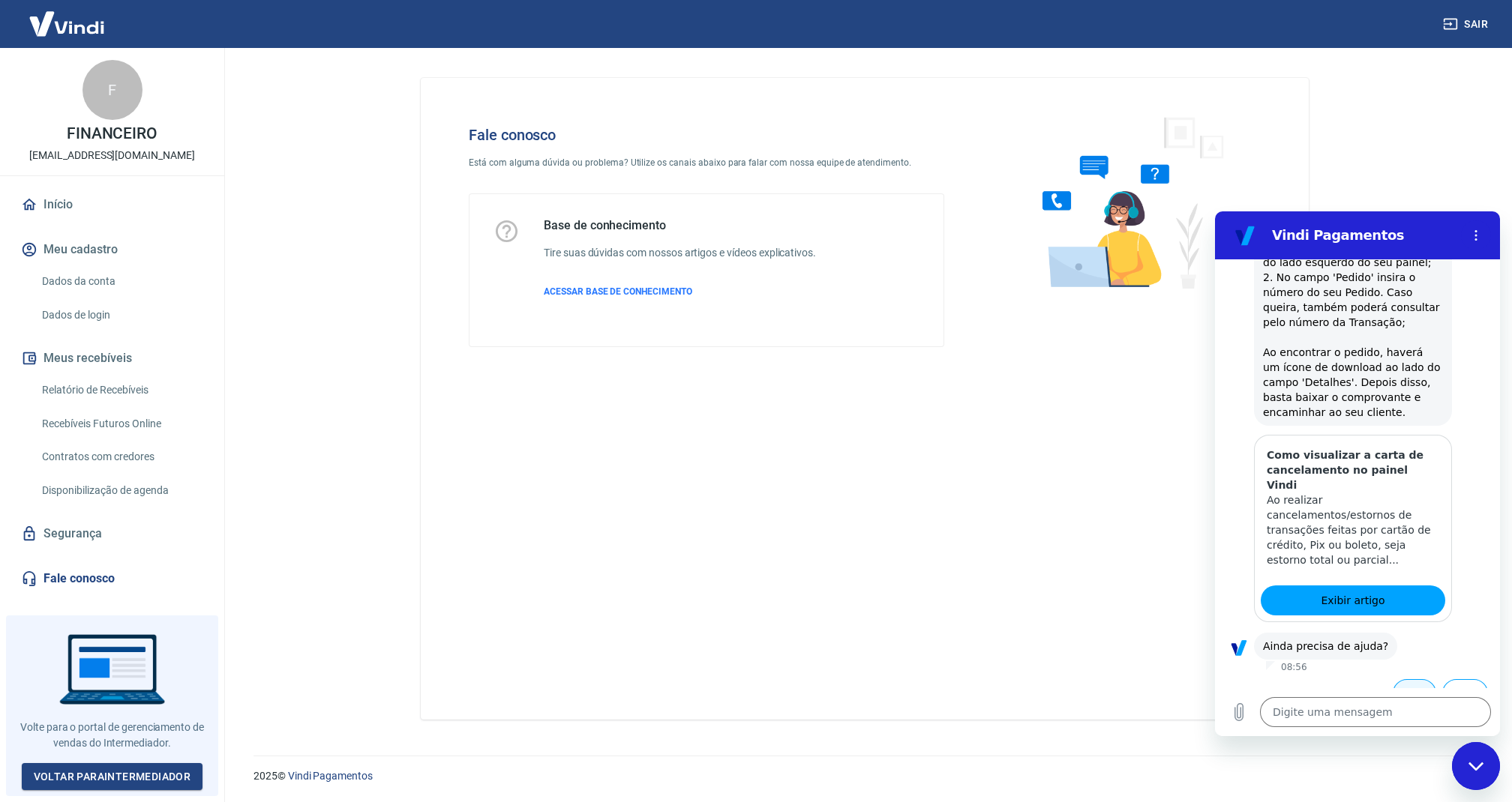
click at [1396, 680] on button "Sim" at bounding box center [1415, 694] width 44 height 29
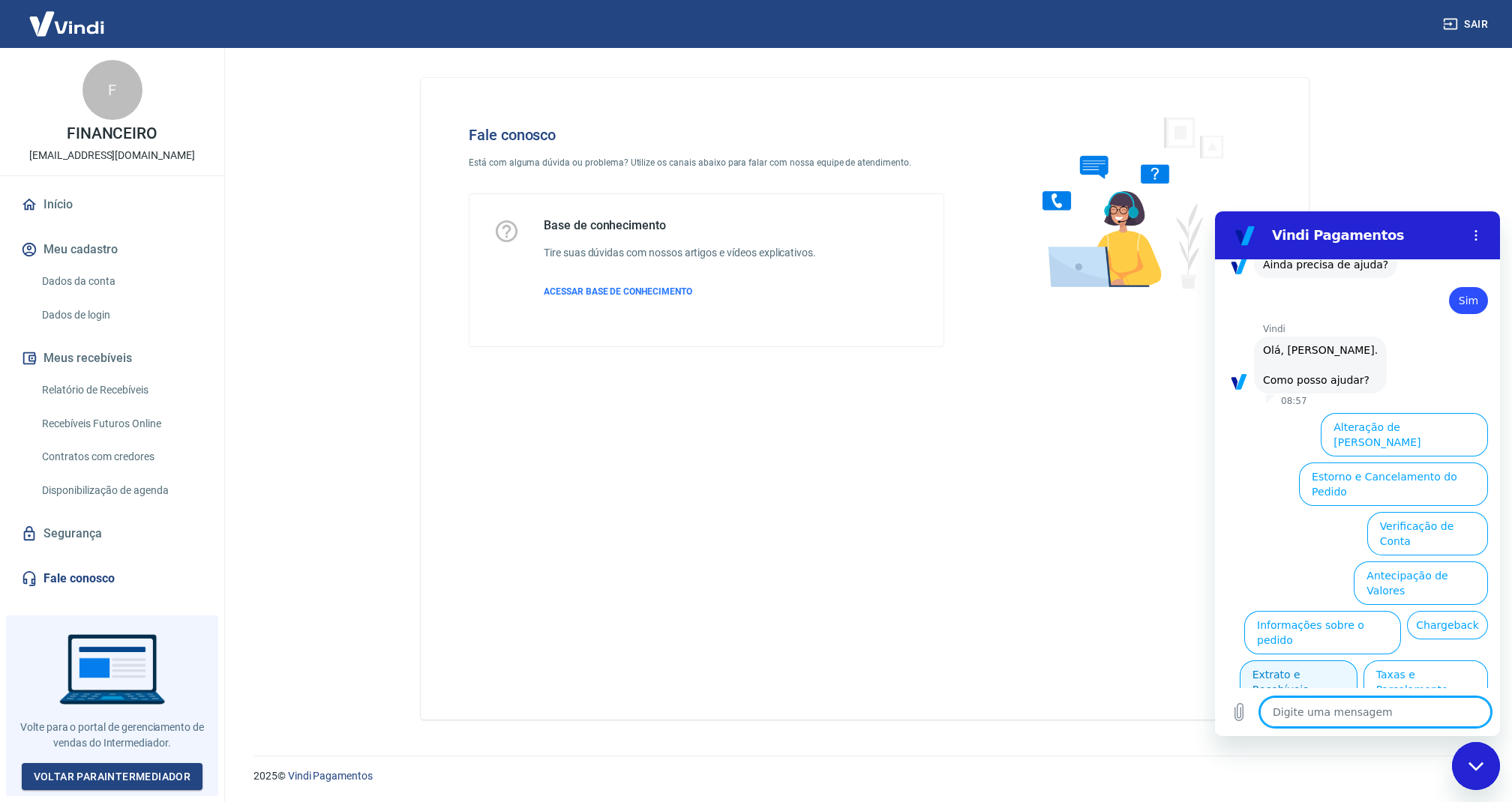
scroll to position [1764, 0]
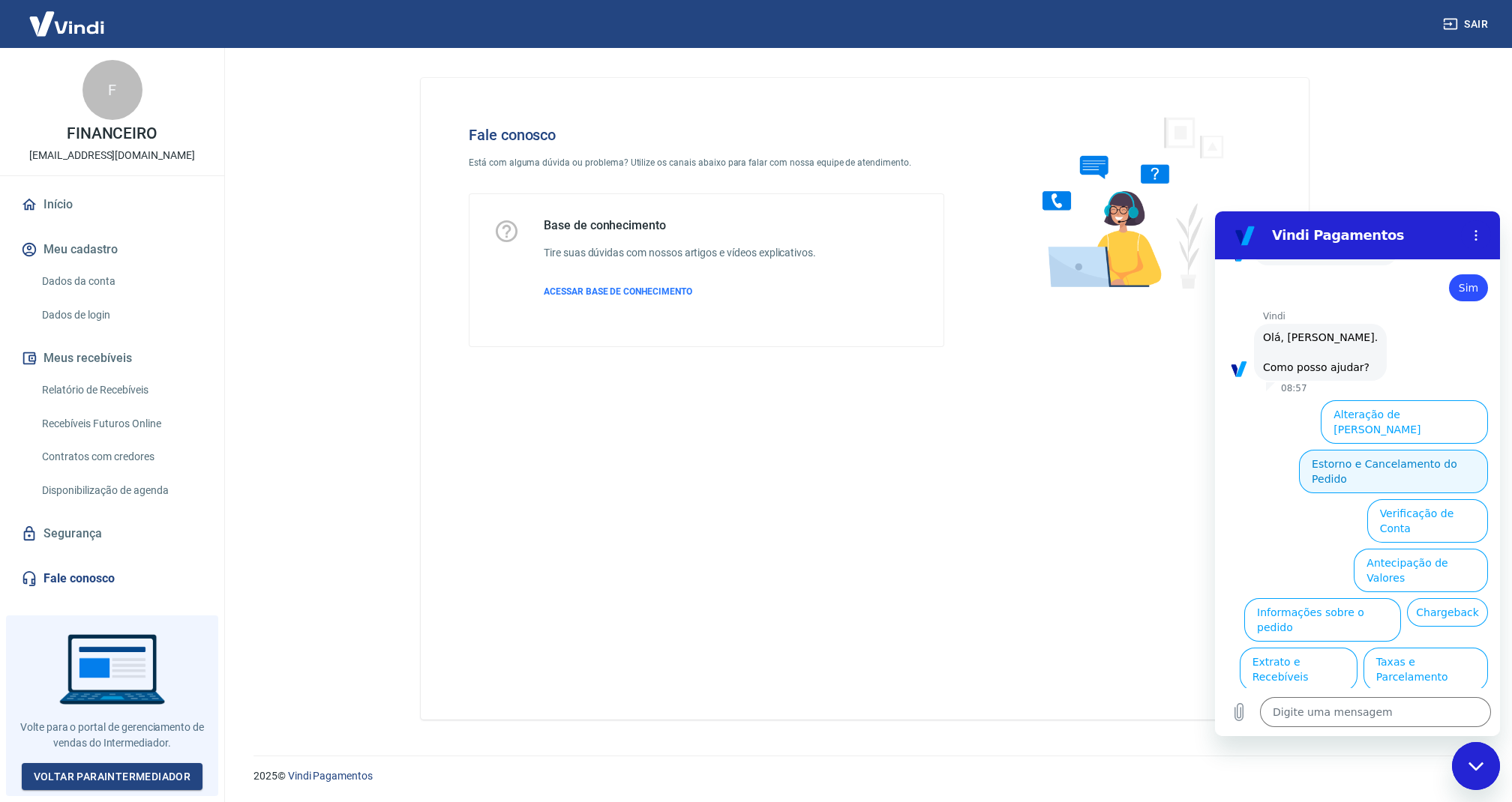
click at [1381, 450] on button "Estorno e Cancelamento do Pedido" at bounding box center [1394, 471] width 189 height 44
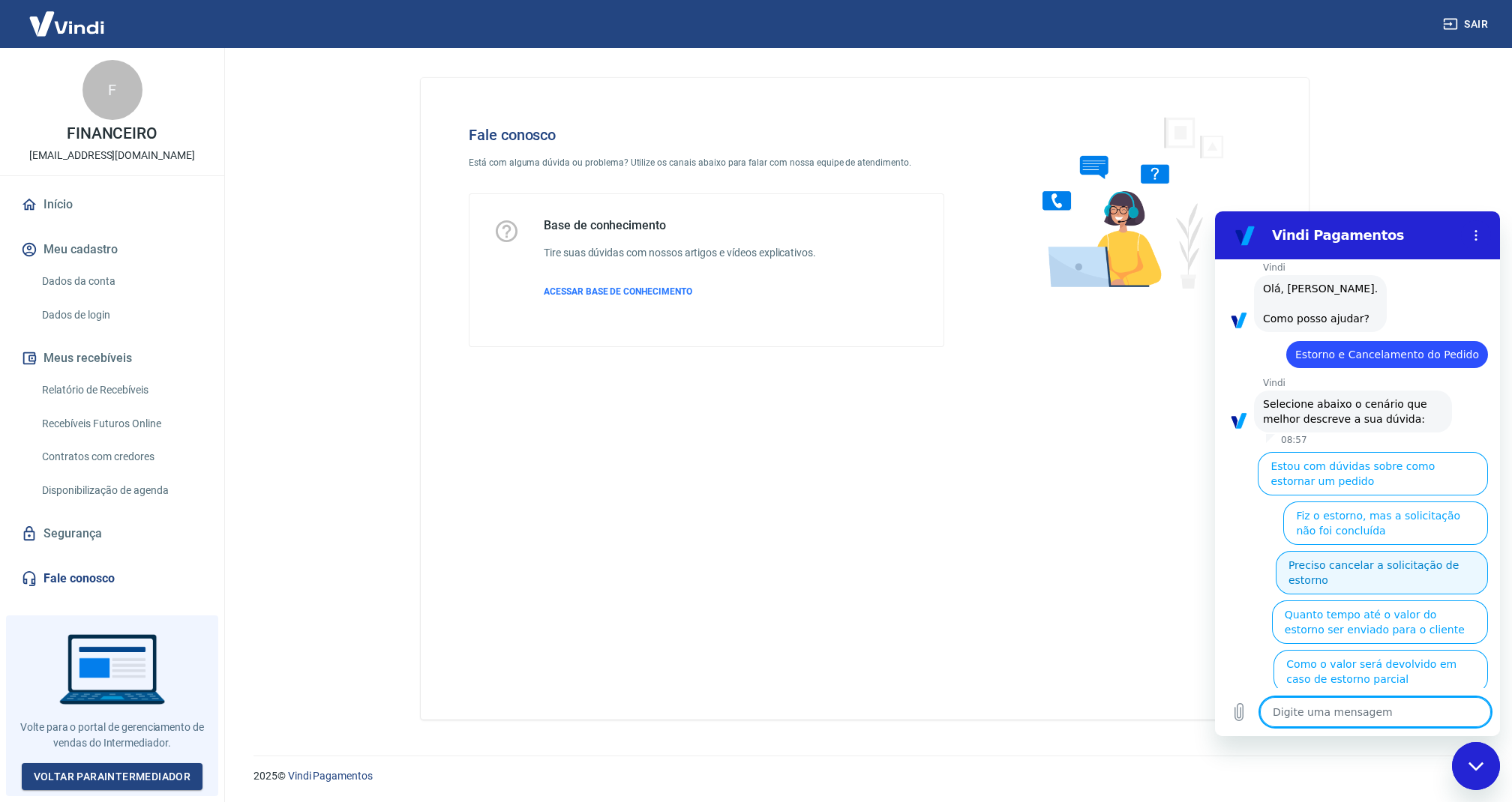
scroll to position [1820, 0]
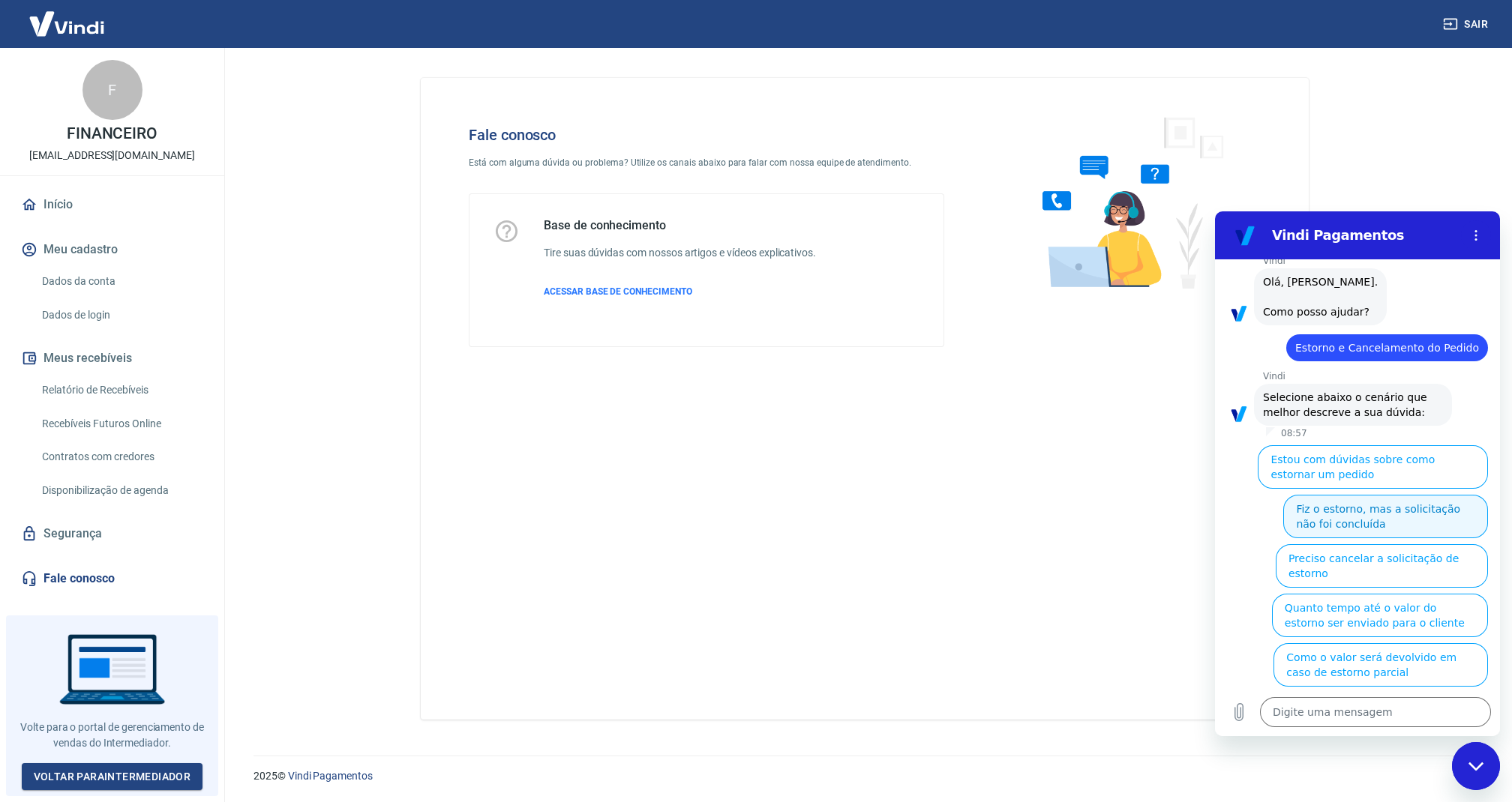
click at [1362, 495] on button "Fiz o estorno, mas a solicitação não foi concluída" at bounding box center [1386, 517] width 205 height 44
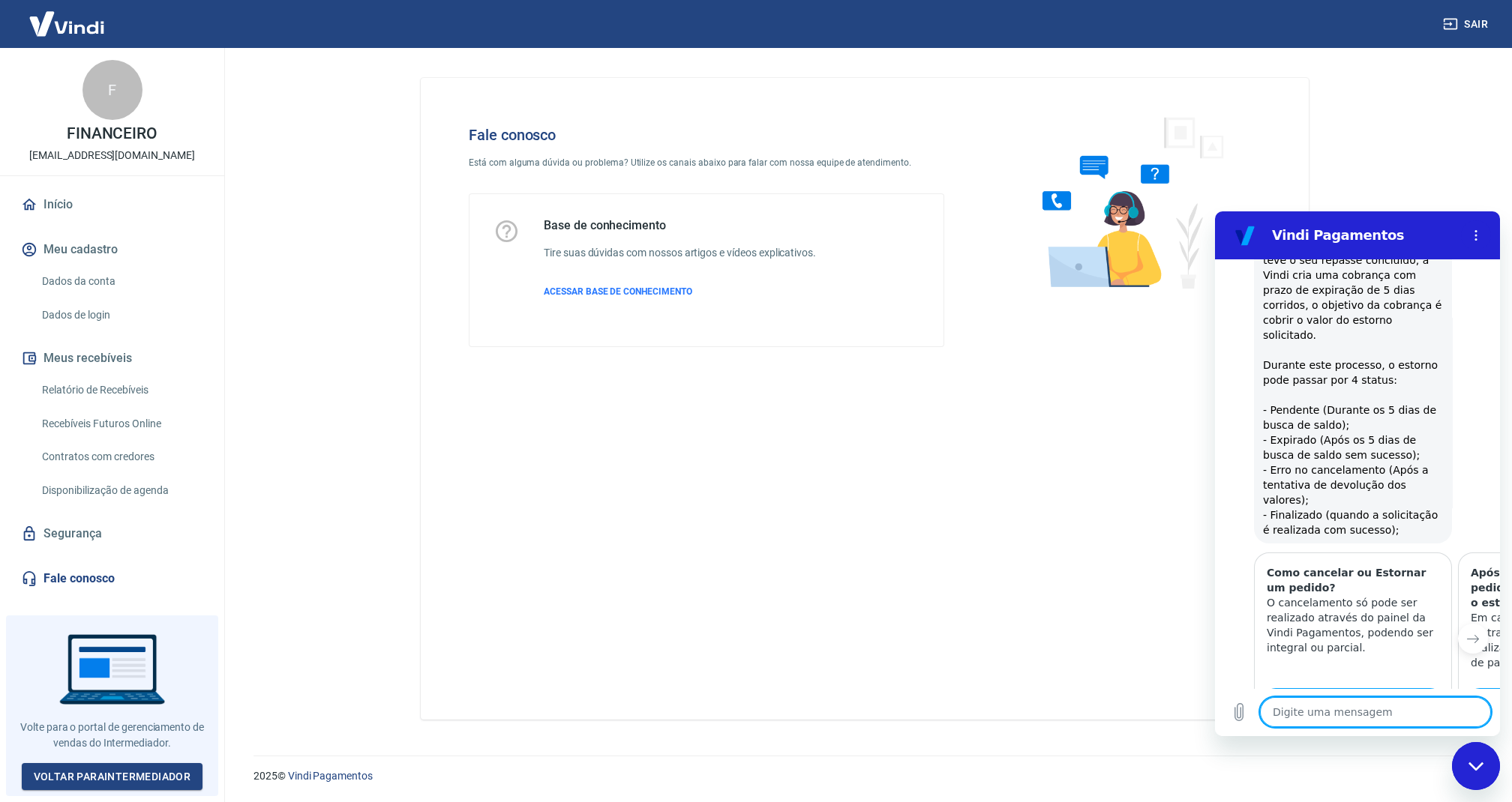
type textarea "x"
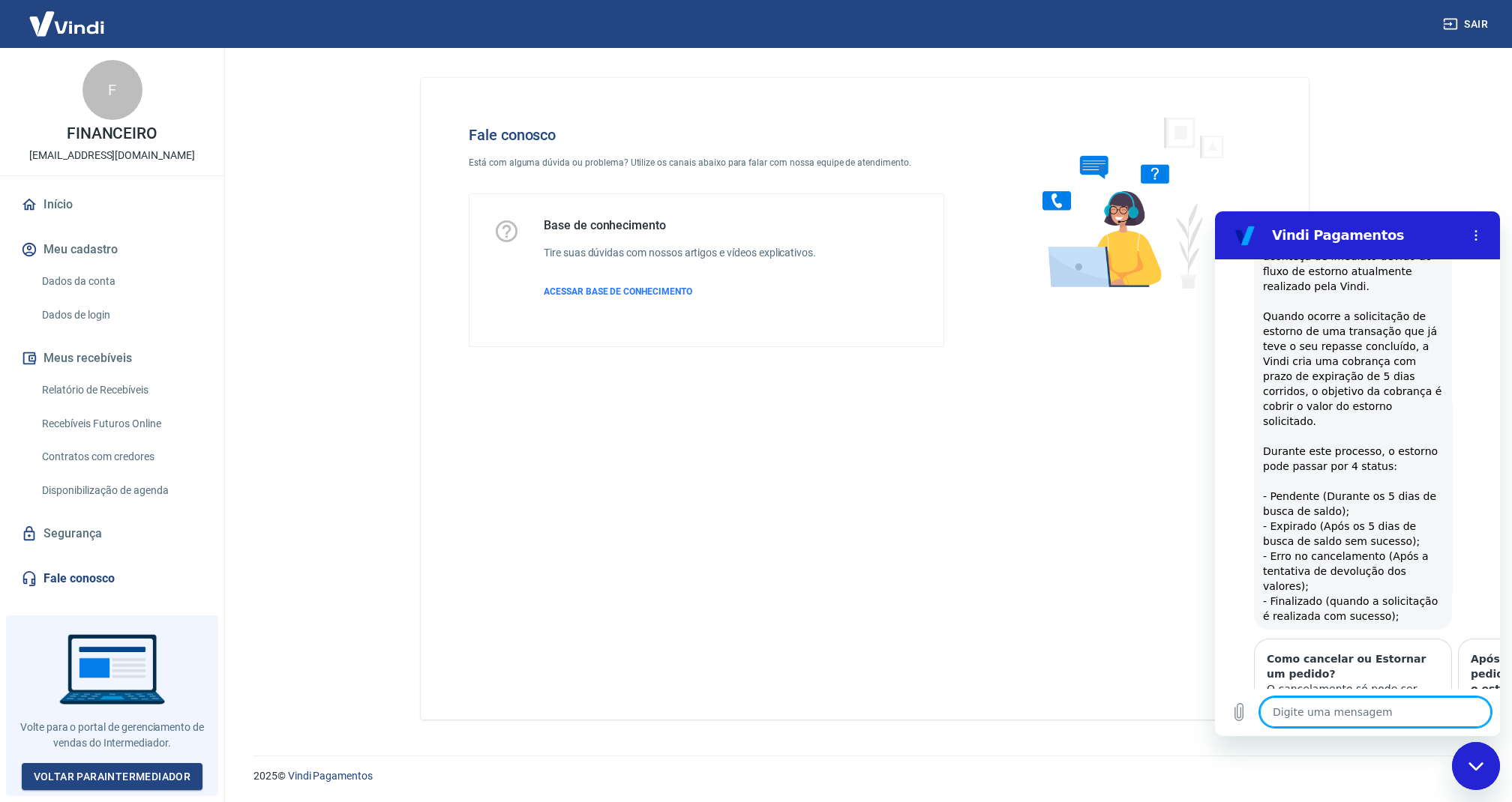
scroll to position [2331, 0]
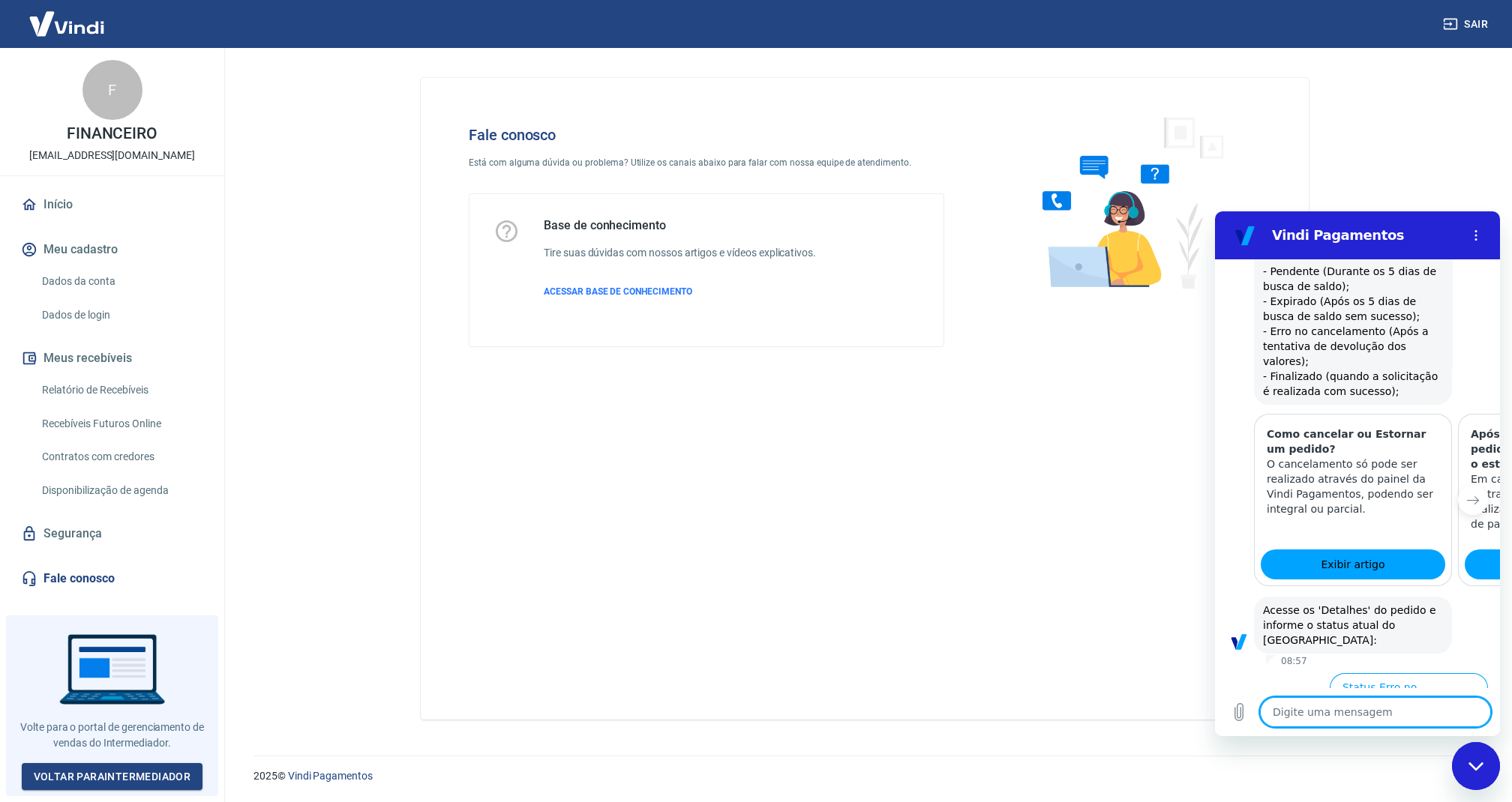
type textarea "N"
type textarea "x"
type textarea "Ne"
type textarea "x"
type textarea "Nen"
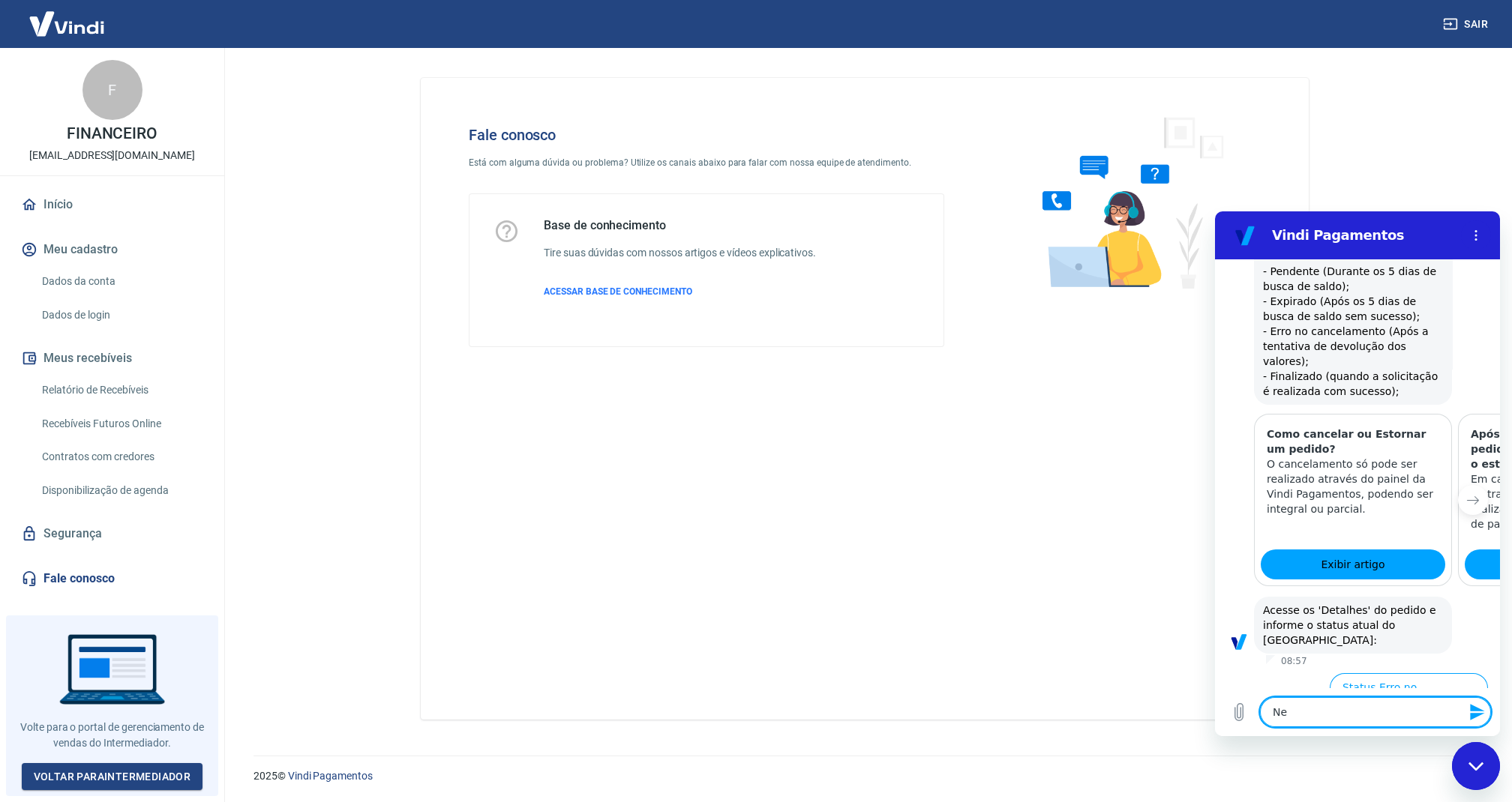
type textarea "x"
type textarea "Nenh"
type textarea "x"
type textarea "Nenhu"
type textarea "x"
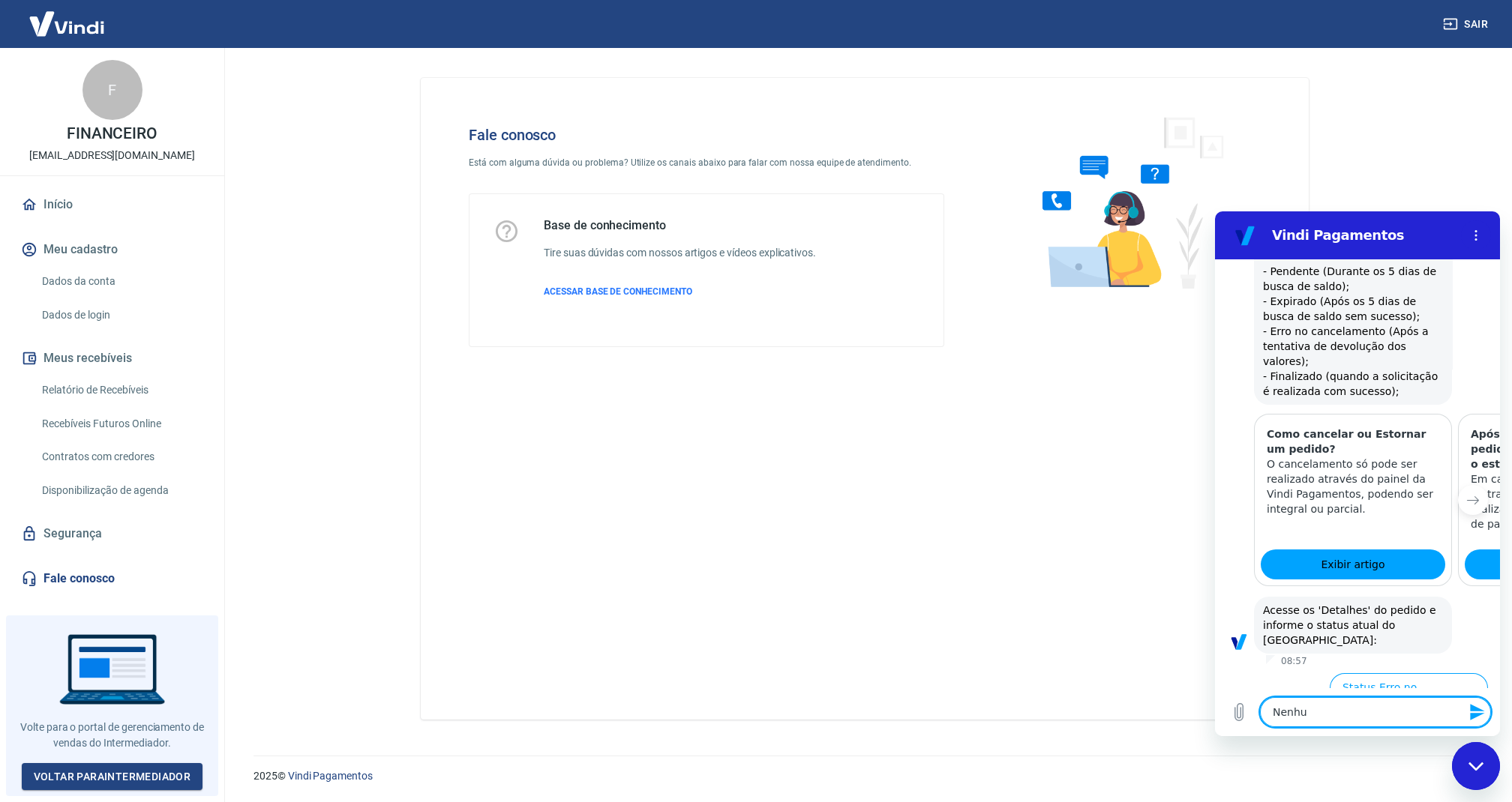
type textarea "Nenhum"
type textarea "x"
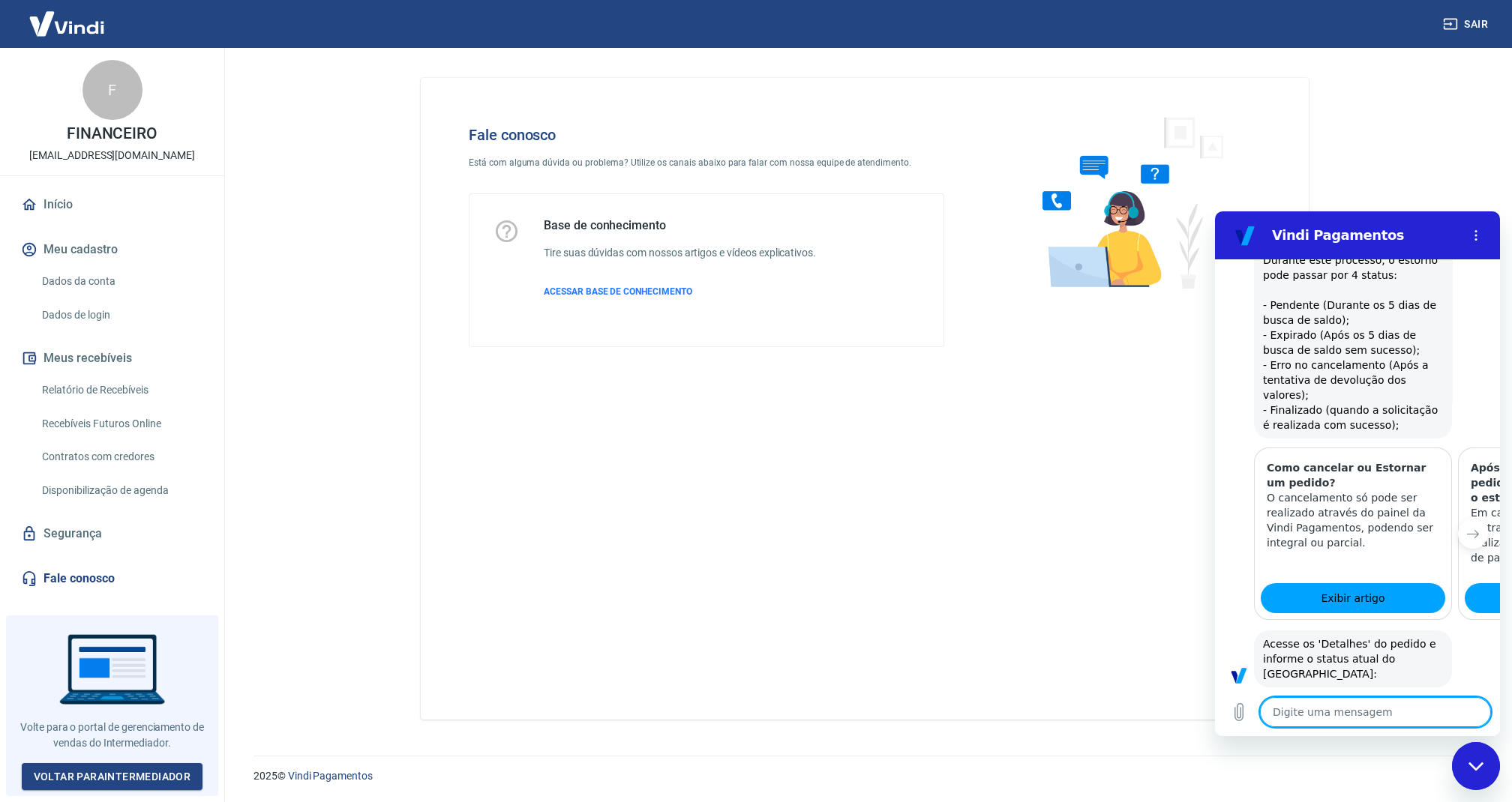
type textarea "x"
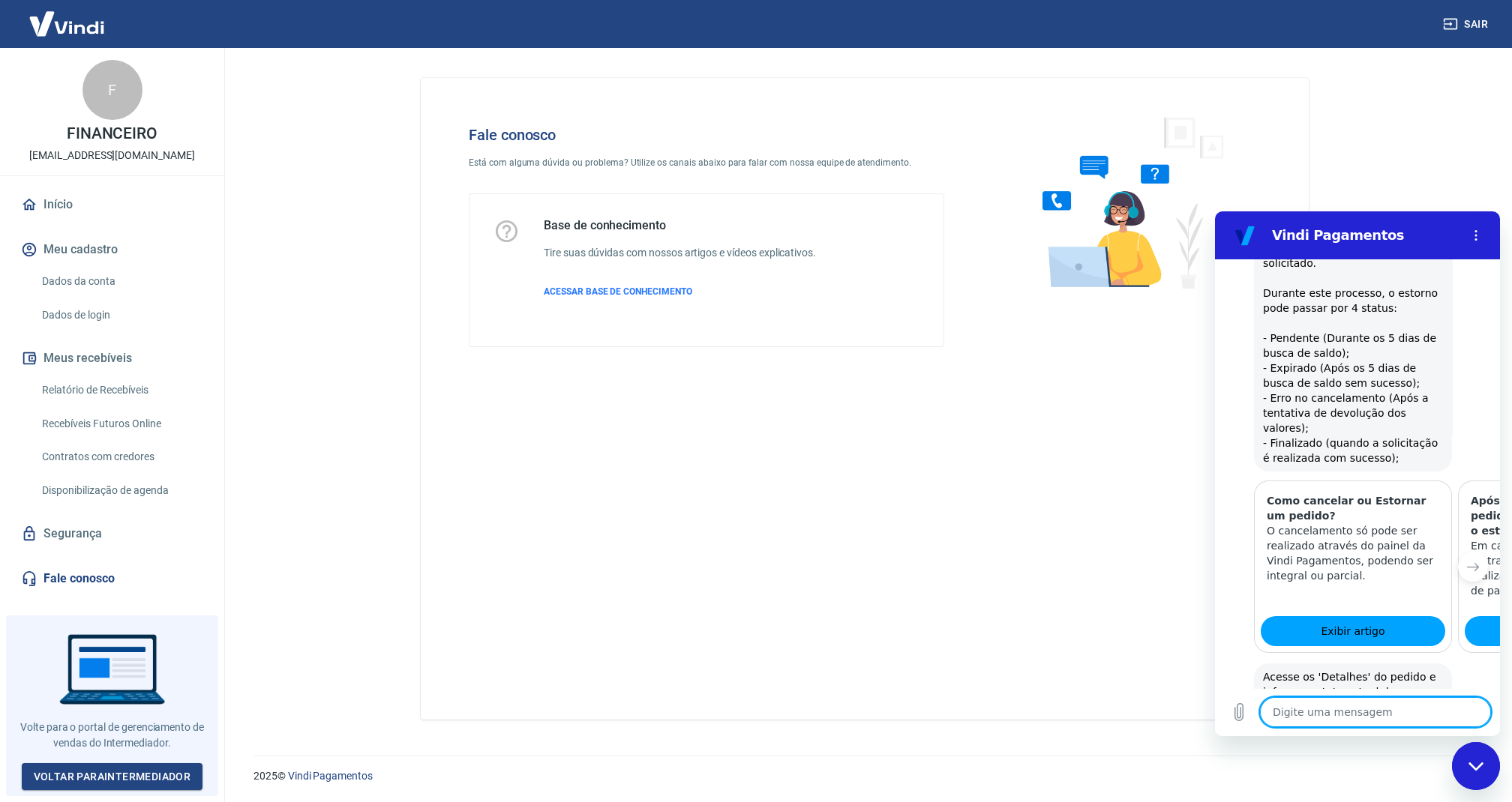
scroll to position [2377, 0]
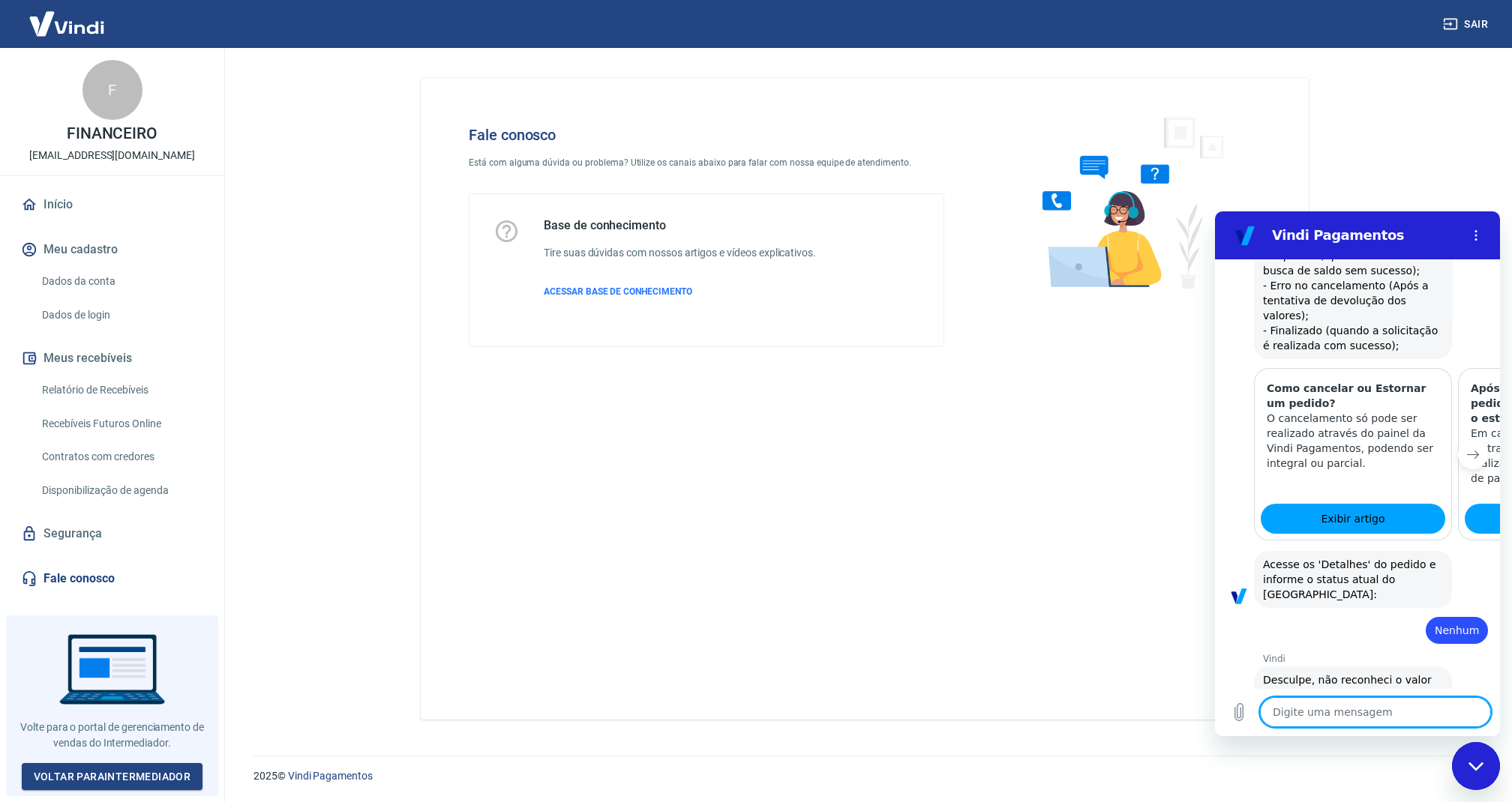
click at [1467, 449] on icon "Próximo item" at bounding box center [1474, 455] width 12 height 12
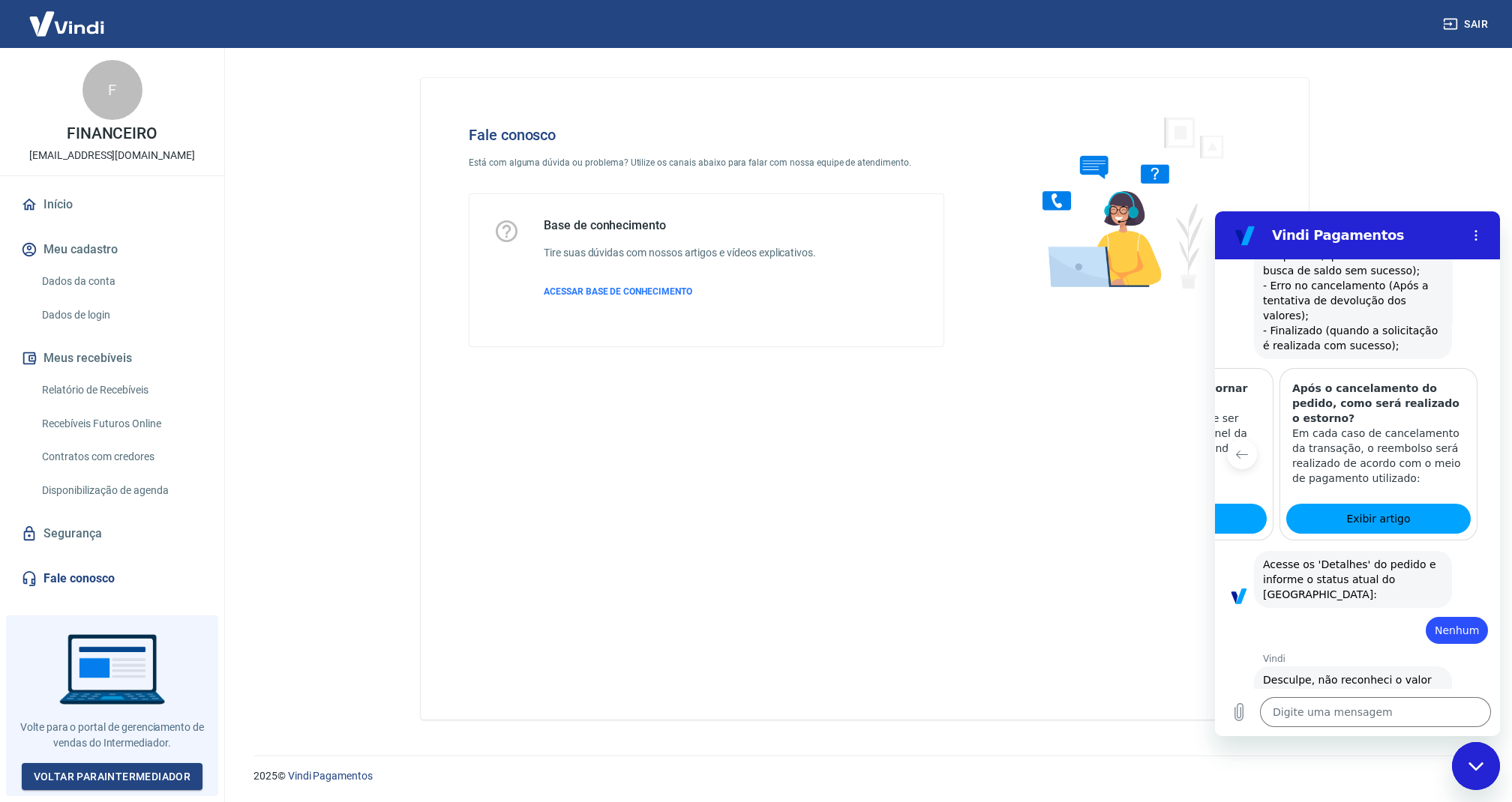
click at [1484, 422] on div at bounding box center [1502, 454] width 36 height 172
click at [1240, 449] on icon "Item anterior" at bounding box center [1242, 455] width 12 height 12
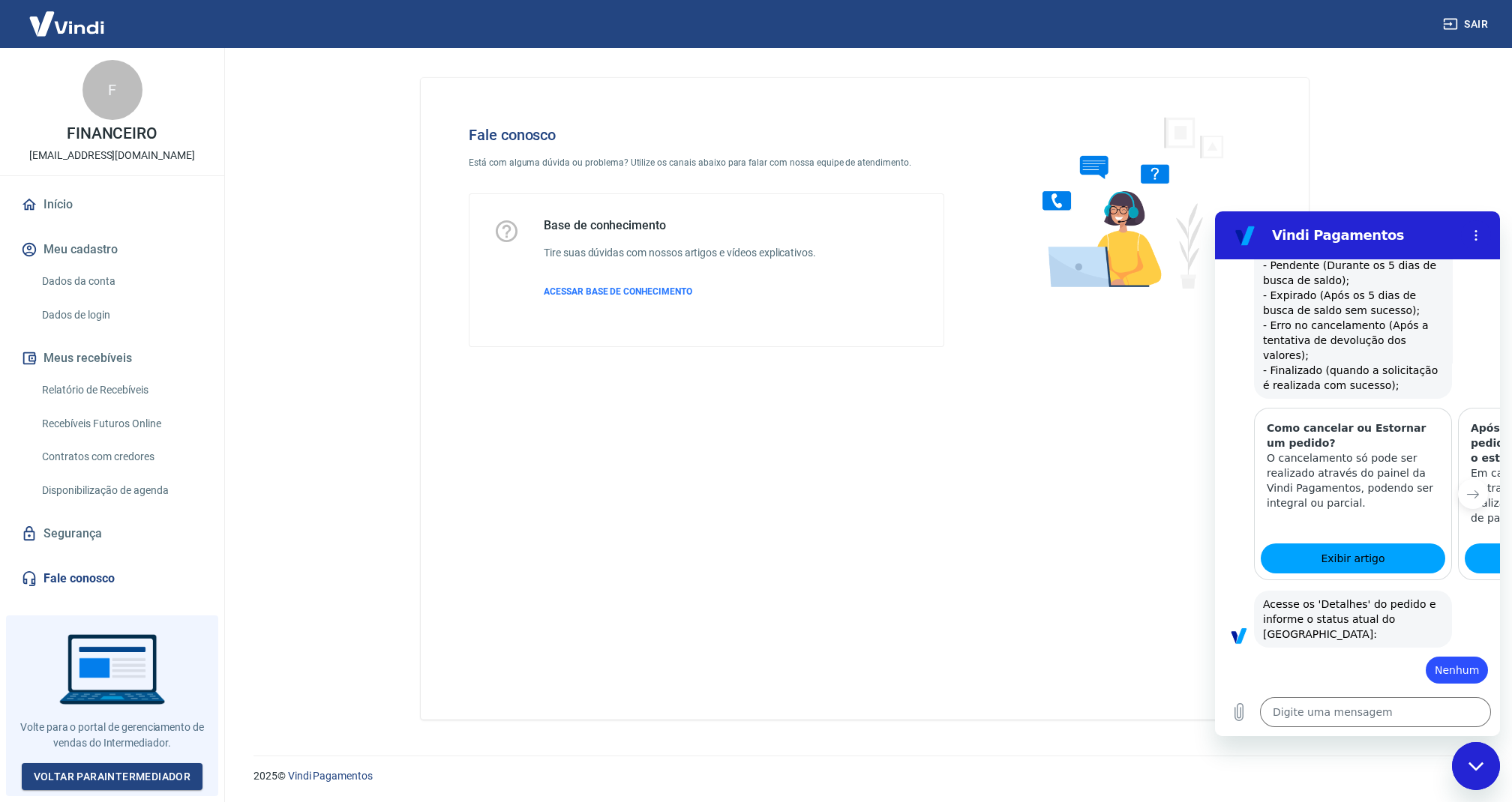
scroll to position [2377, 0]
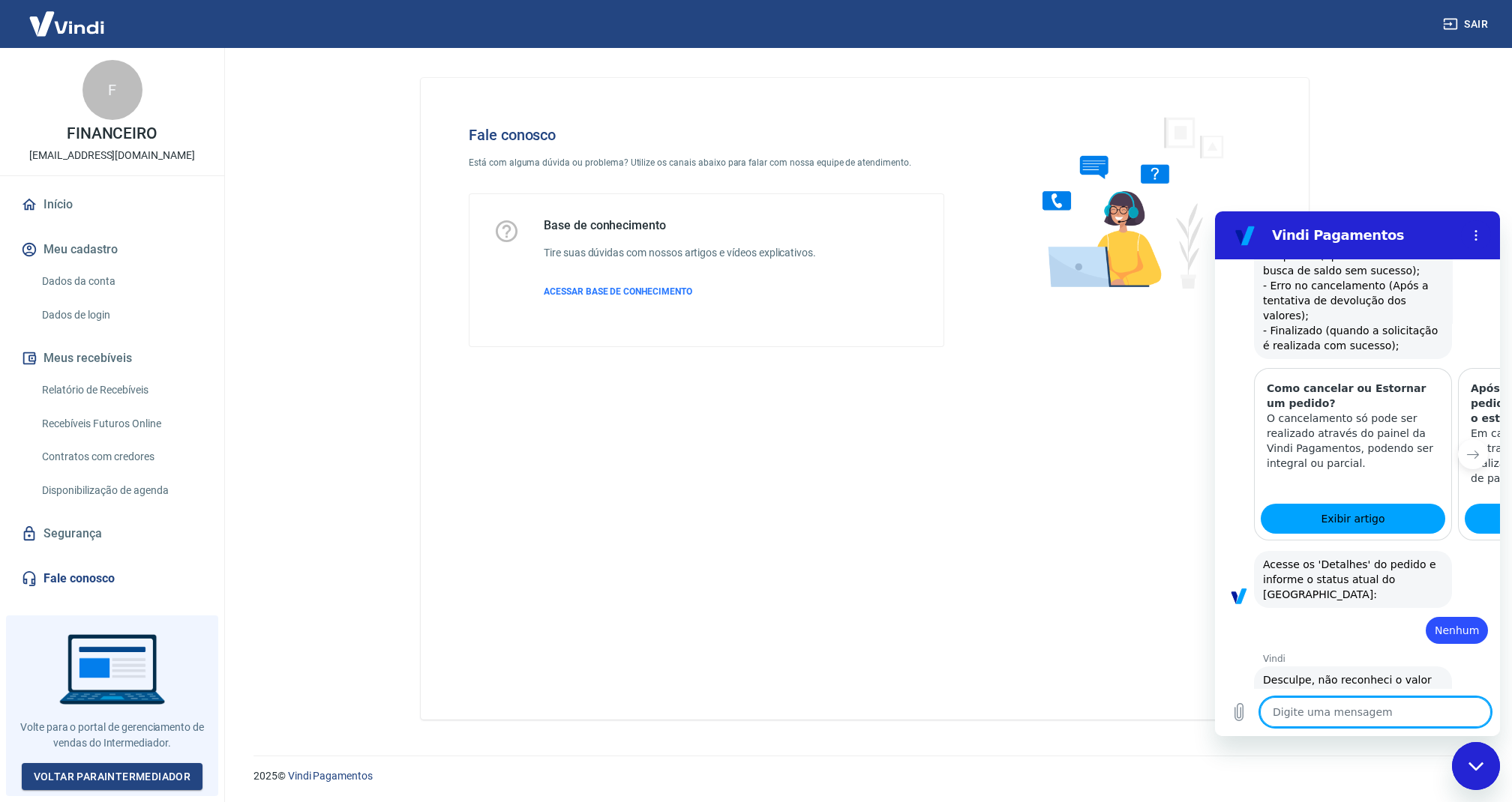
click at [1376, 713] on textarea at bounding box center [1376, 712] width 231 height 30
type textarea "F"
type textarea "x"
type textarea "Fa"
type textarea "x"
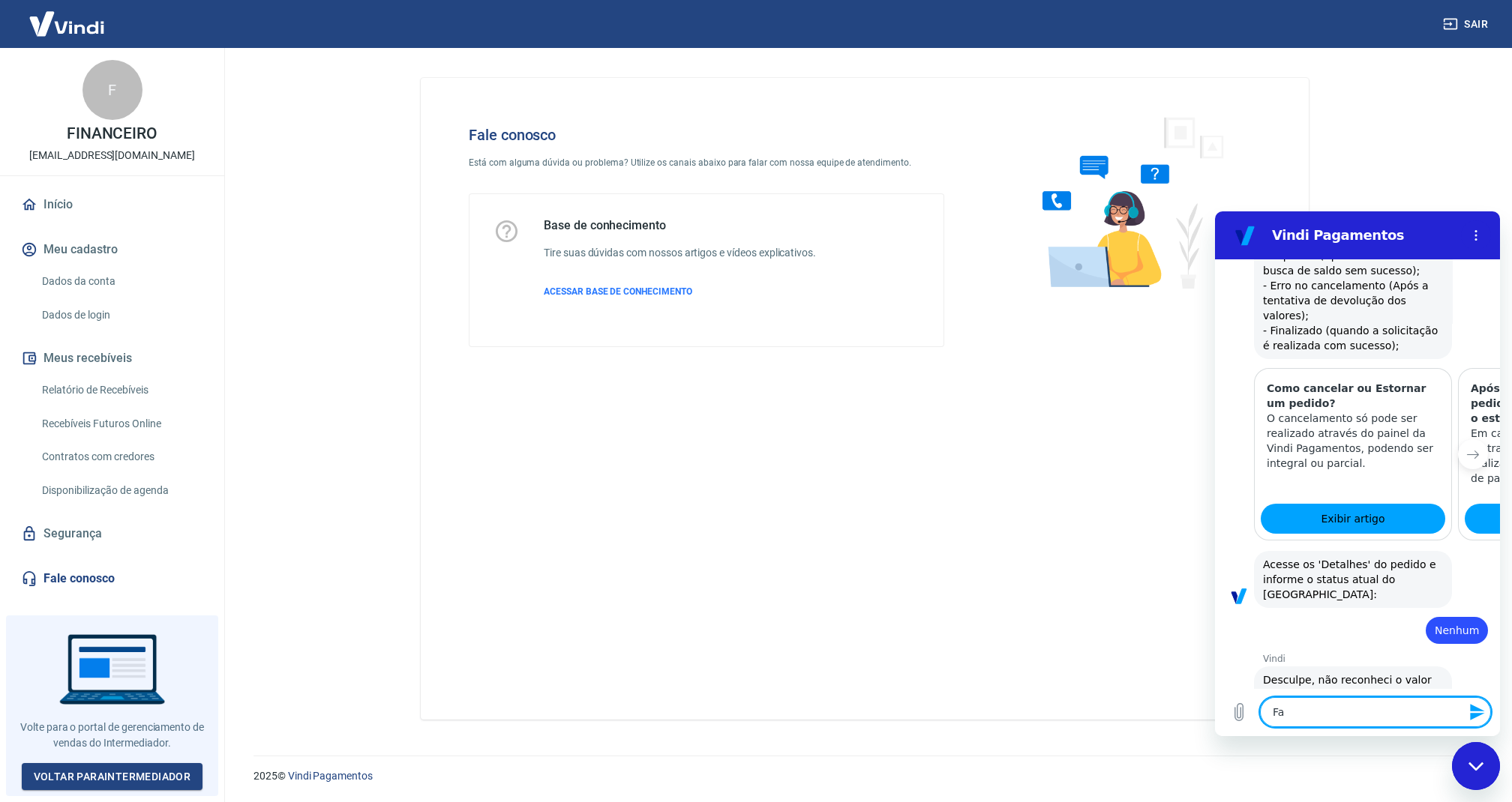
type textarea "Fal"
type textarea "x"
type textarea "Fala"
type textarea "x"
type textarea "Falar"
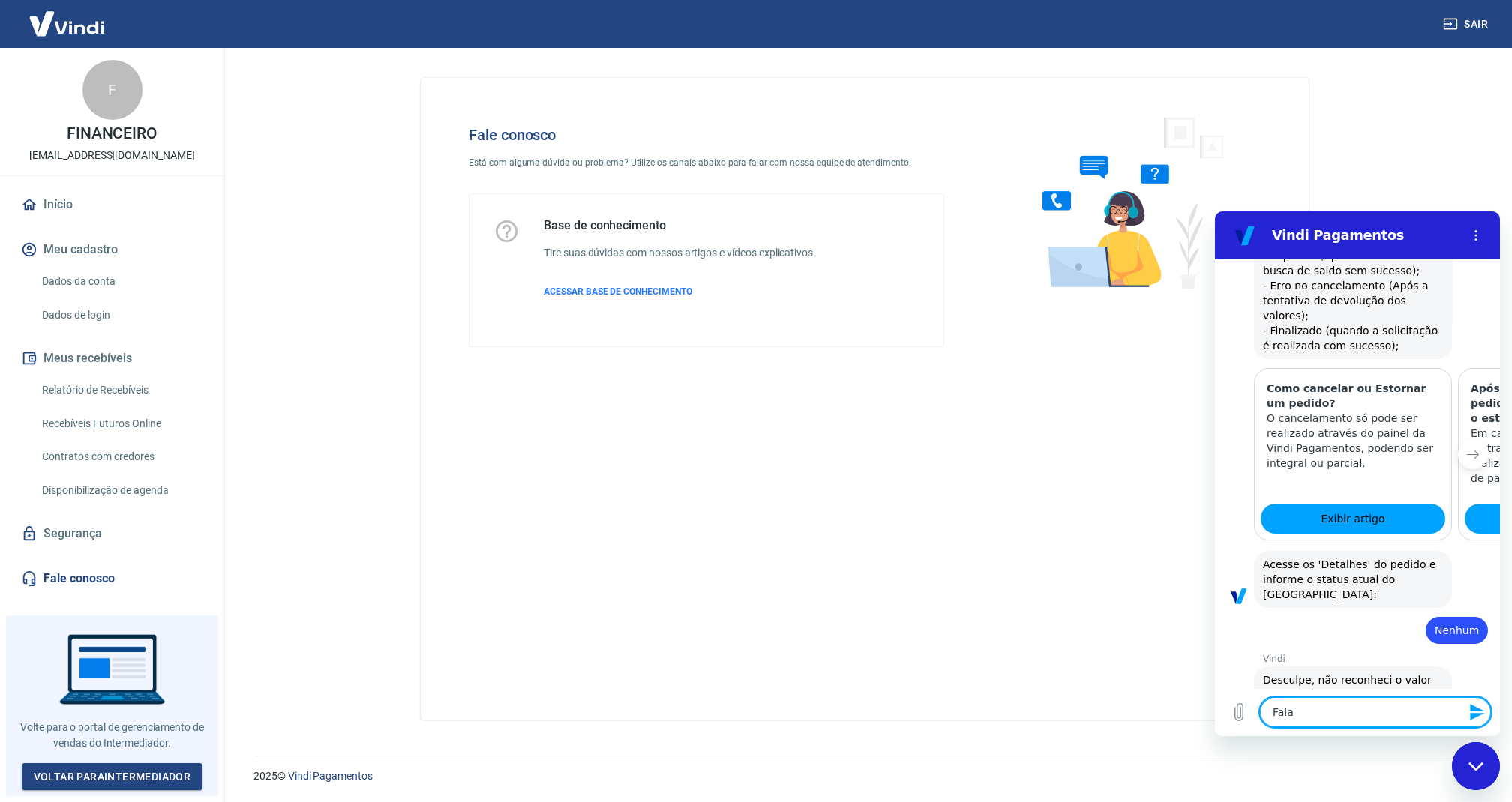
type textarea "x"
type textarea "Falar"
type textarea "x"
type textarea "Falar c"
type textarea "x"
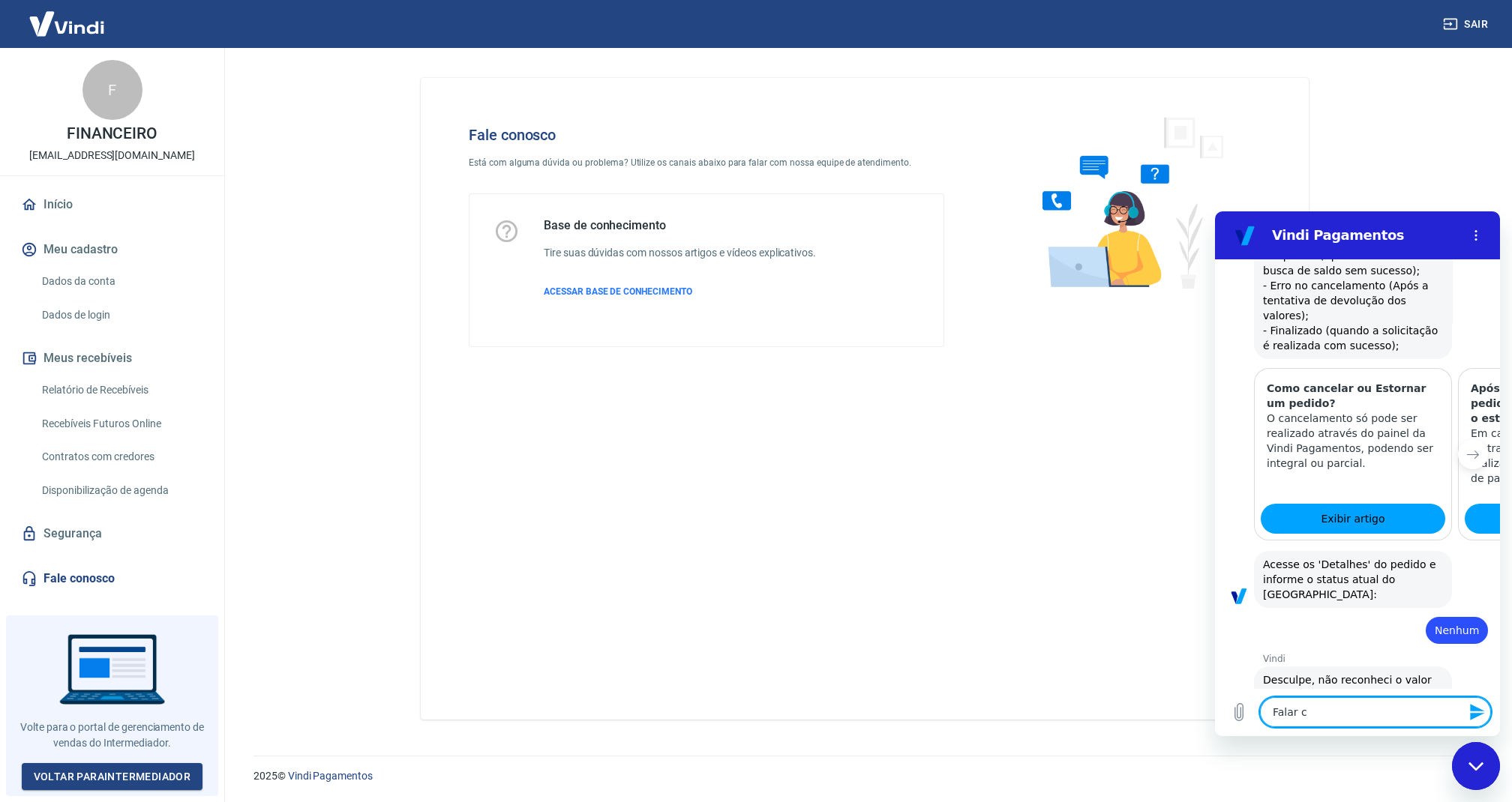
type textarea "Falar co"
type textarea "x"
type textarea "Falar com"
type textarea "x"
type textarea "Falar com"
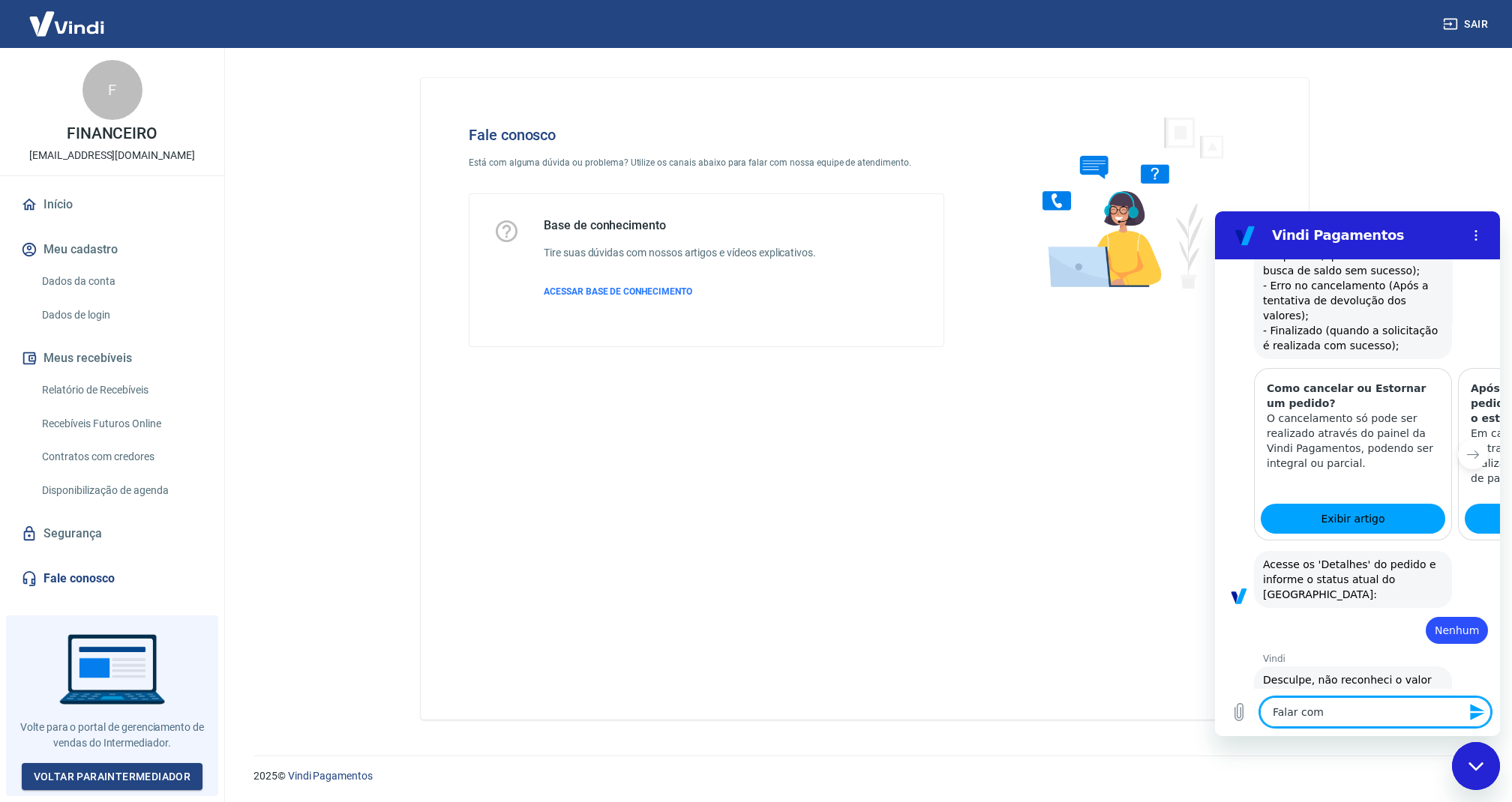
type textarea "x"
type textarea "Falar com a"
type textarea "x"
type textarea "Falar com ae"
type textarea "x"
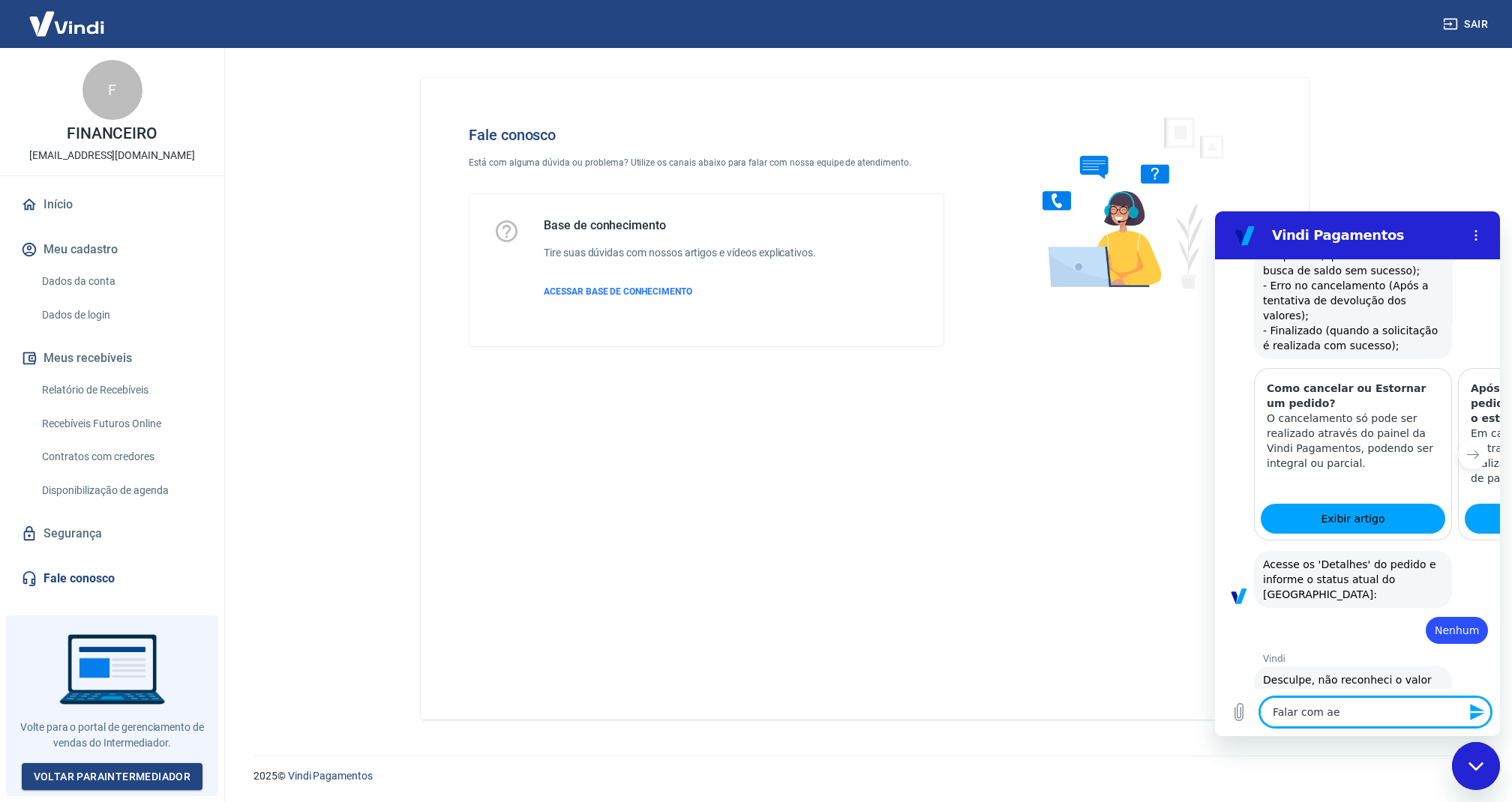
type textarea "Falar com aen"
type textarea "x"
type textarea "Falar com ae"
type textarea "x"
type textarea "Falar com a"
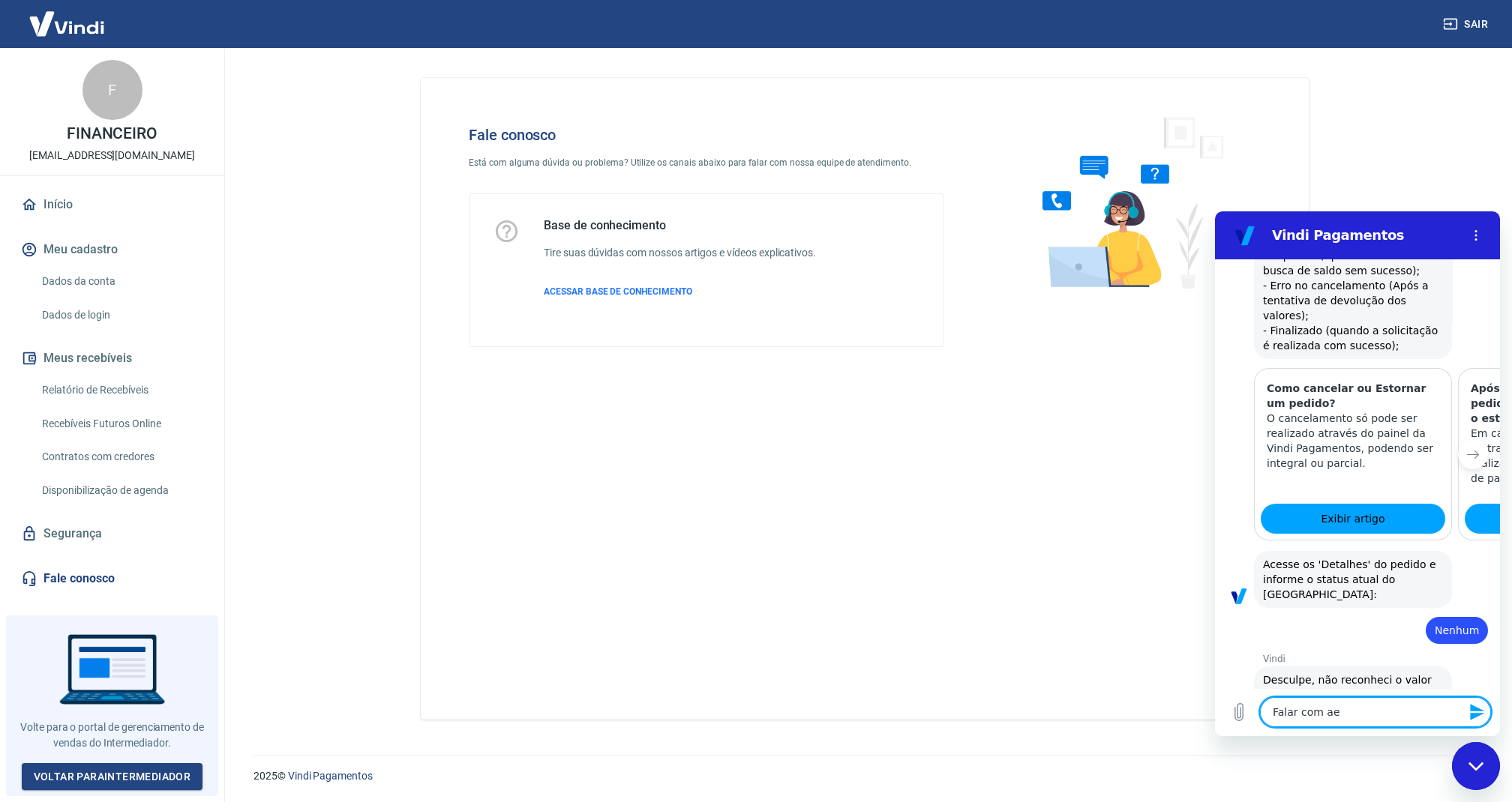
type textarea "x"
type textarea "Falar com at"
type textarea "x"
type textarea "Falar com ate"
type textarea "x"
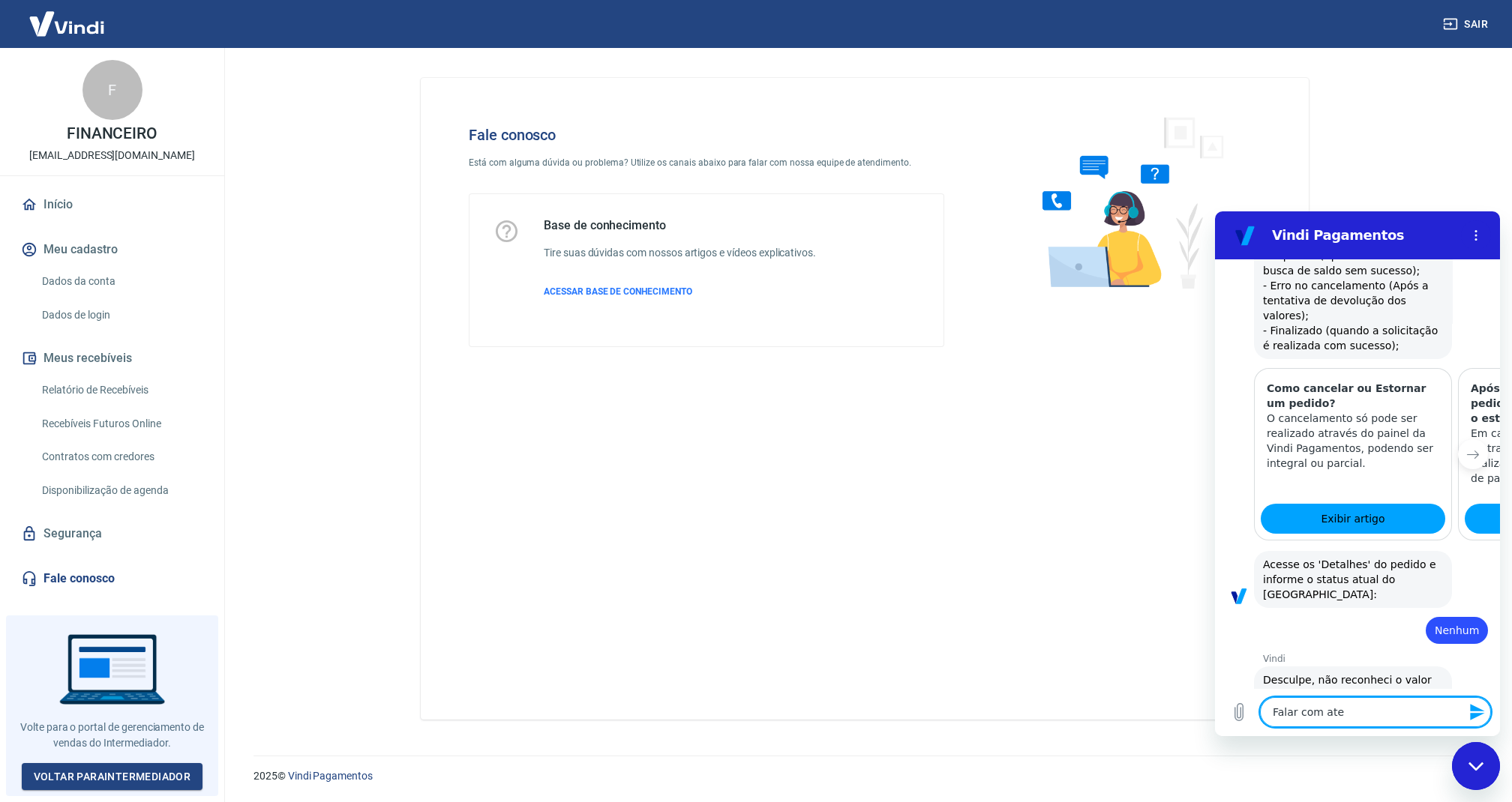
type textarea "Falar com ated"
type textarea "x"
type textarea "Falar com atede"
type textarea "x"
type textarea "Falar com ated"
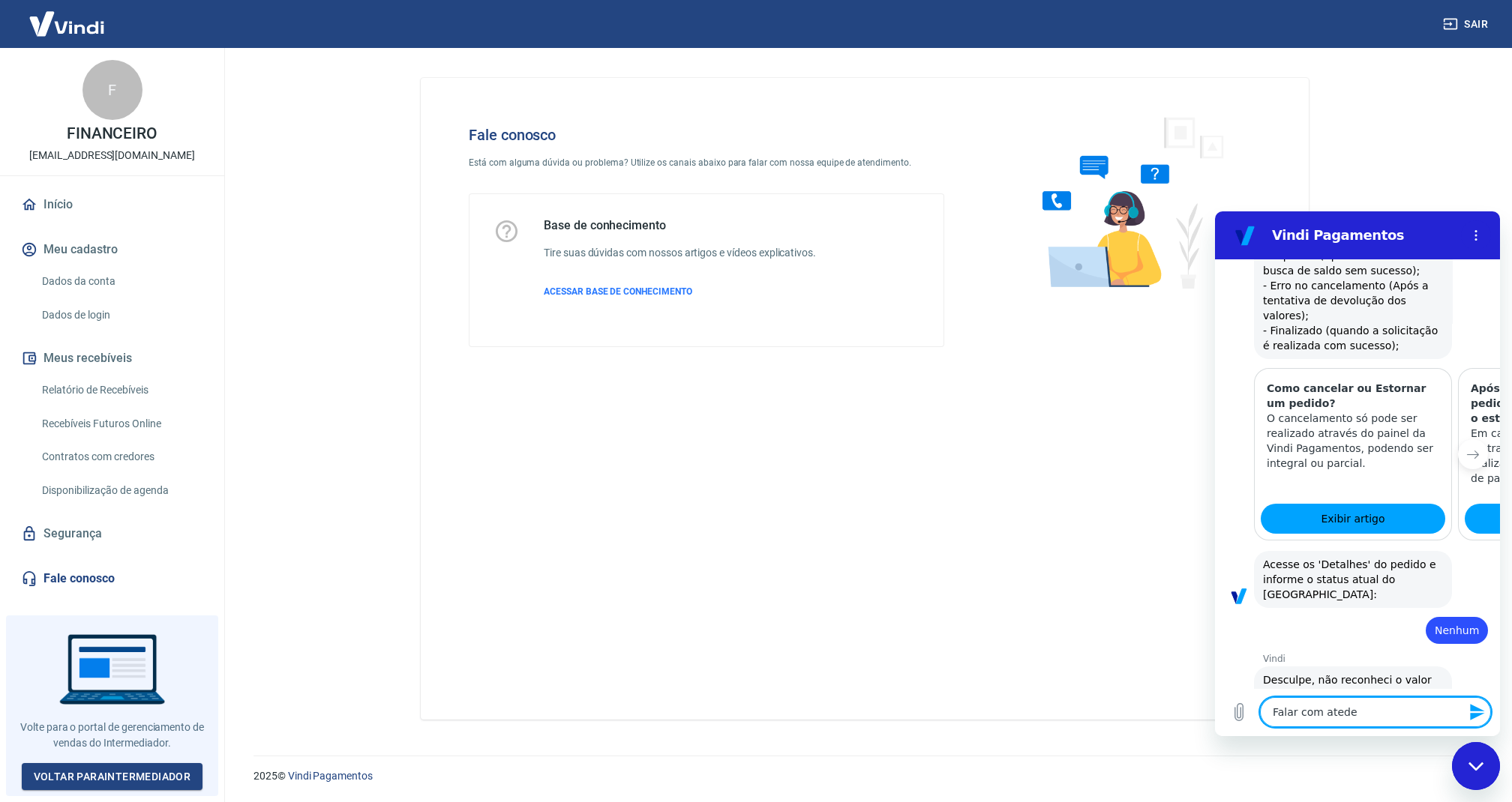
type textarea "x"
type textarea "Falar com ate"
type textarea "x"
type textarea "Falar com aten"
type textarea "x"
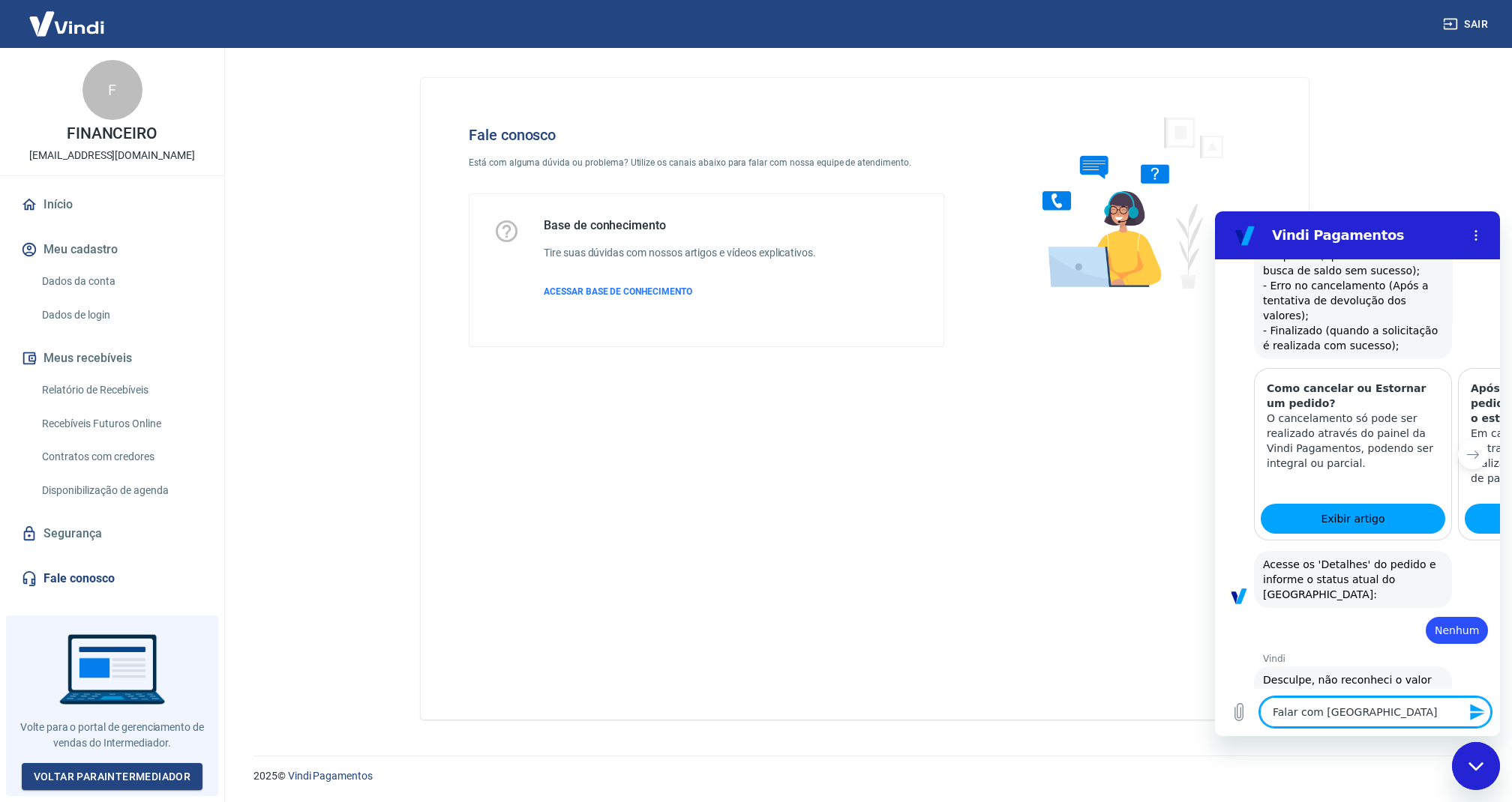
type textarea "Falar com atend"
type textarea "x"
type textarea "Falar com atende"
type textarea "x"
type textarea "Falar com atenden"
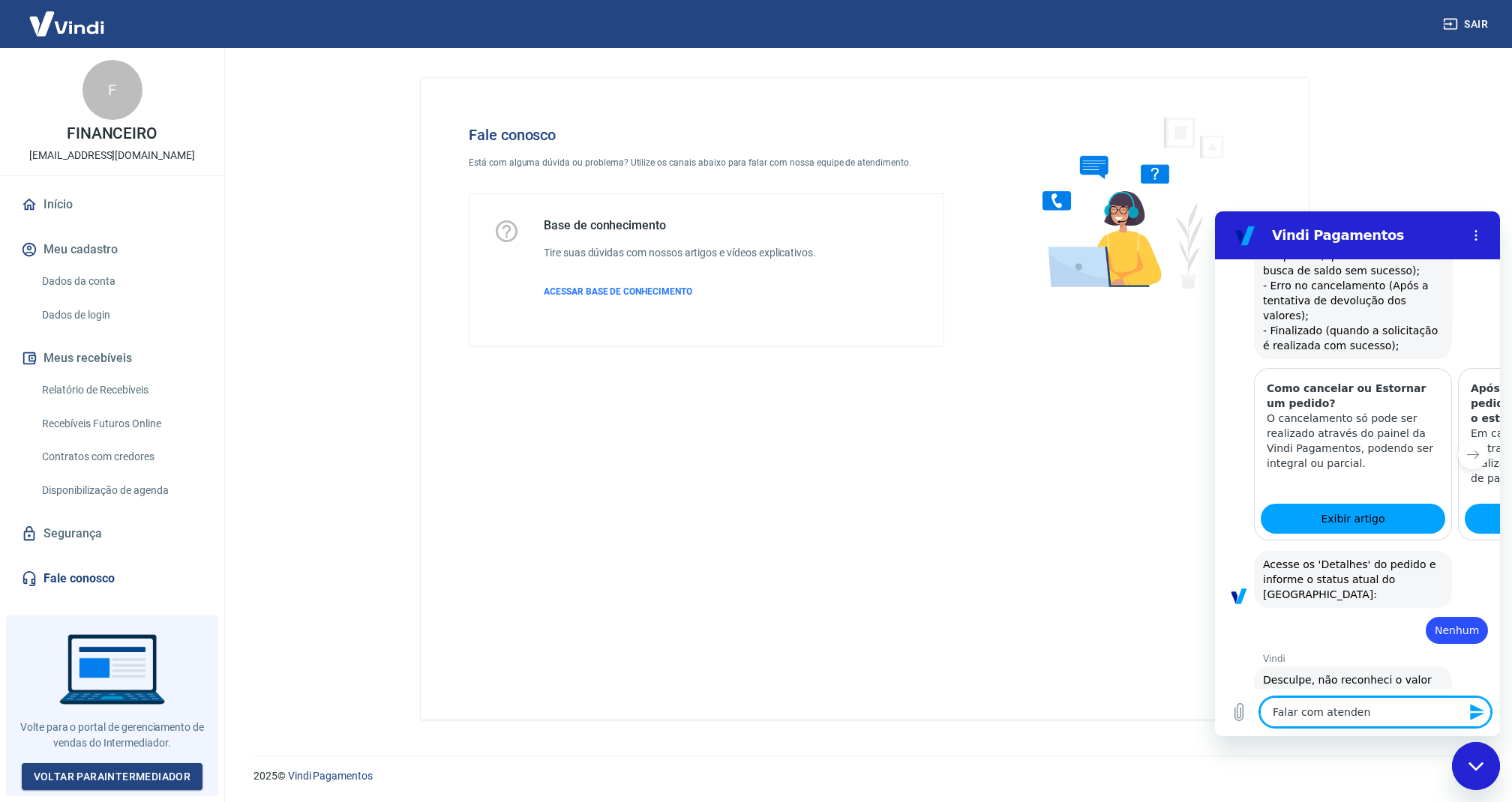
type textarea "x"
type textarea "Falar com atendent"
type textarea "x"
type textarea "Falar com atendente"
type textarea "x"
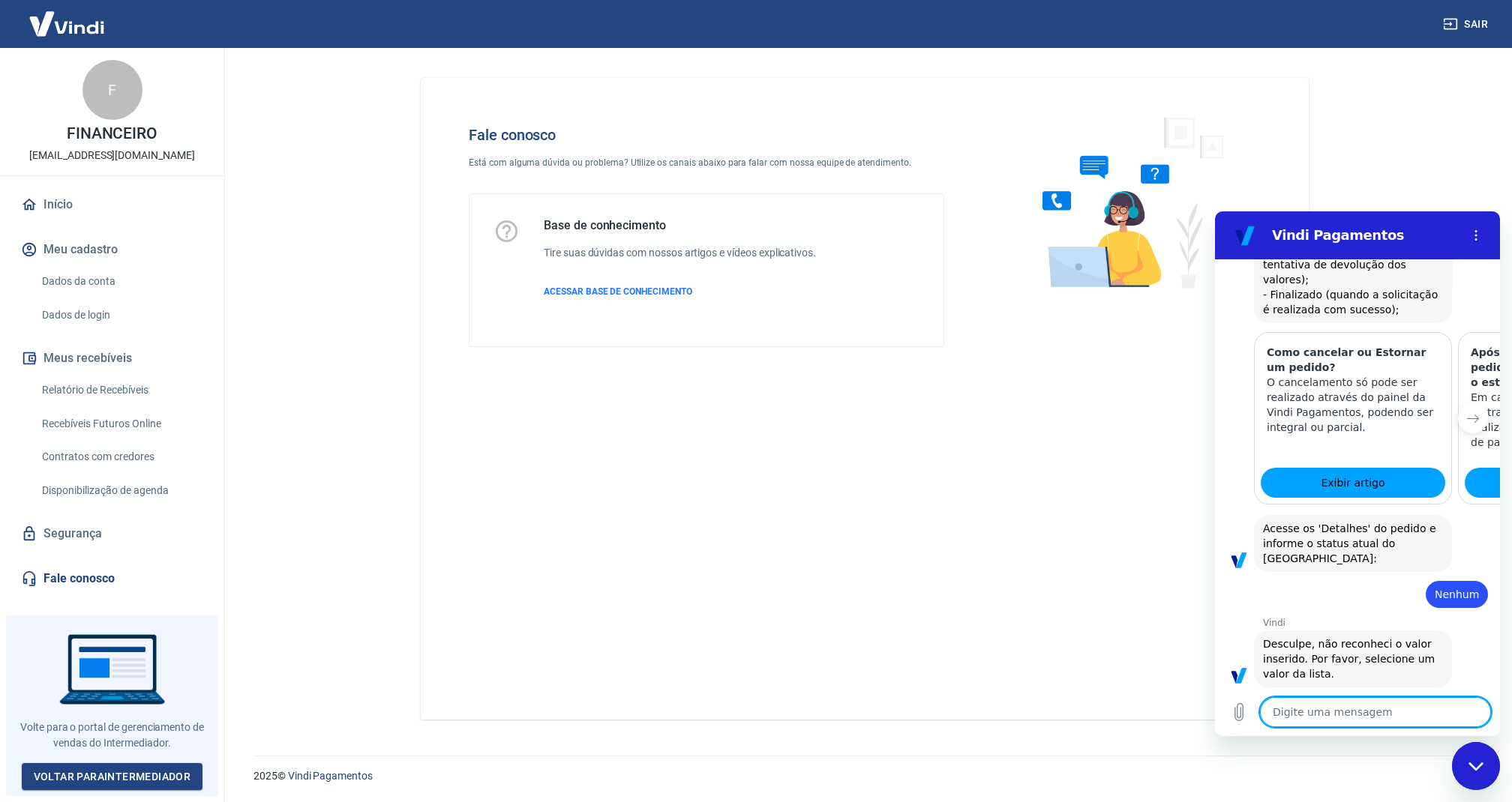
type textarea "x"
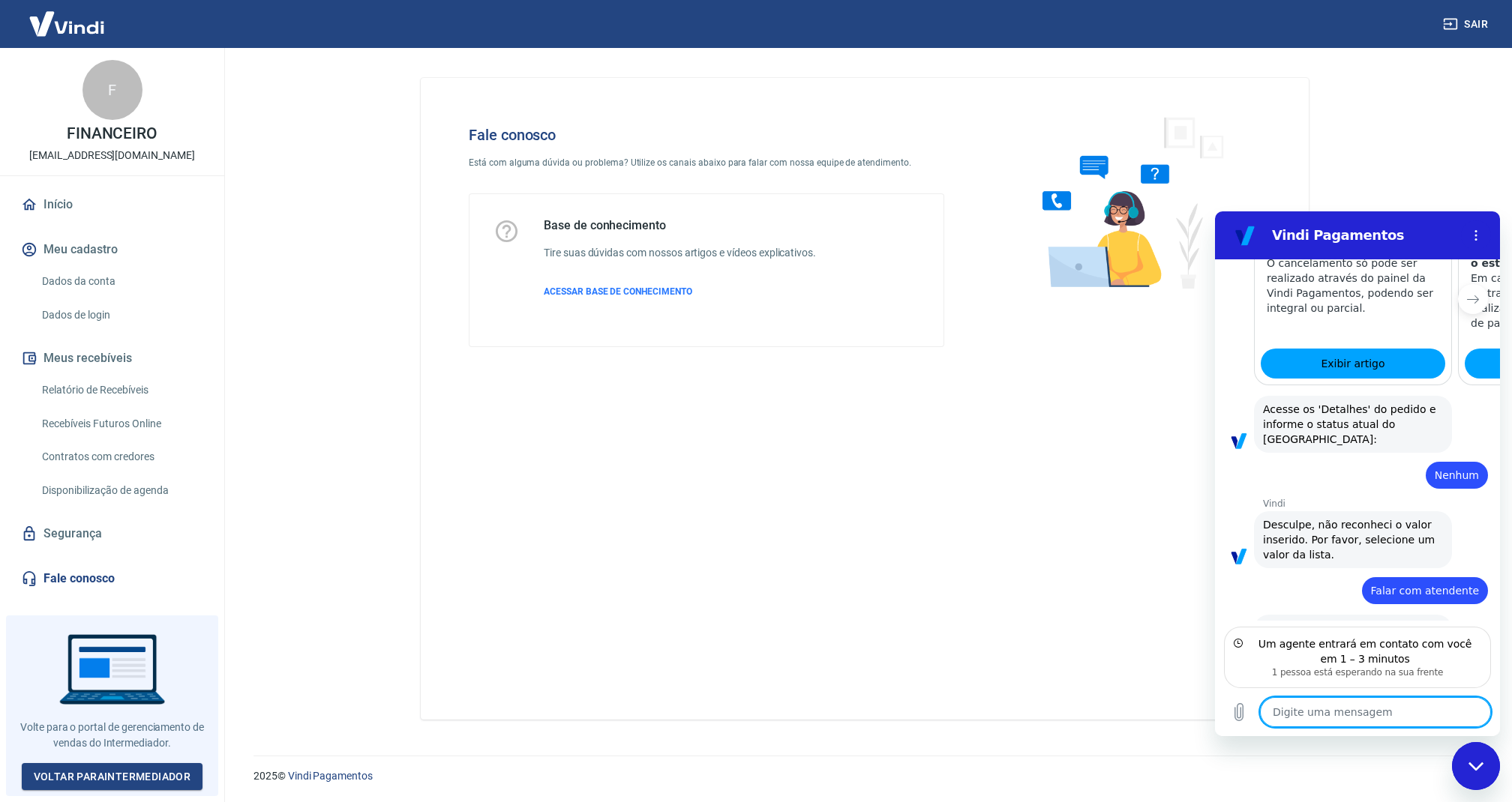
scroll to position [2534, 0]
click at [1304, 716] on textarea at bounding box center [1376, 712] width 231 height 30
type textarea "O"
type textarea "x"
type textarea "Ok"
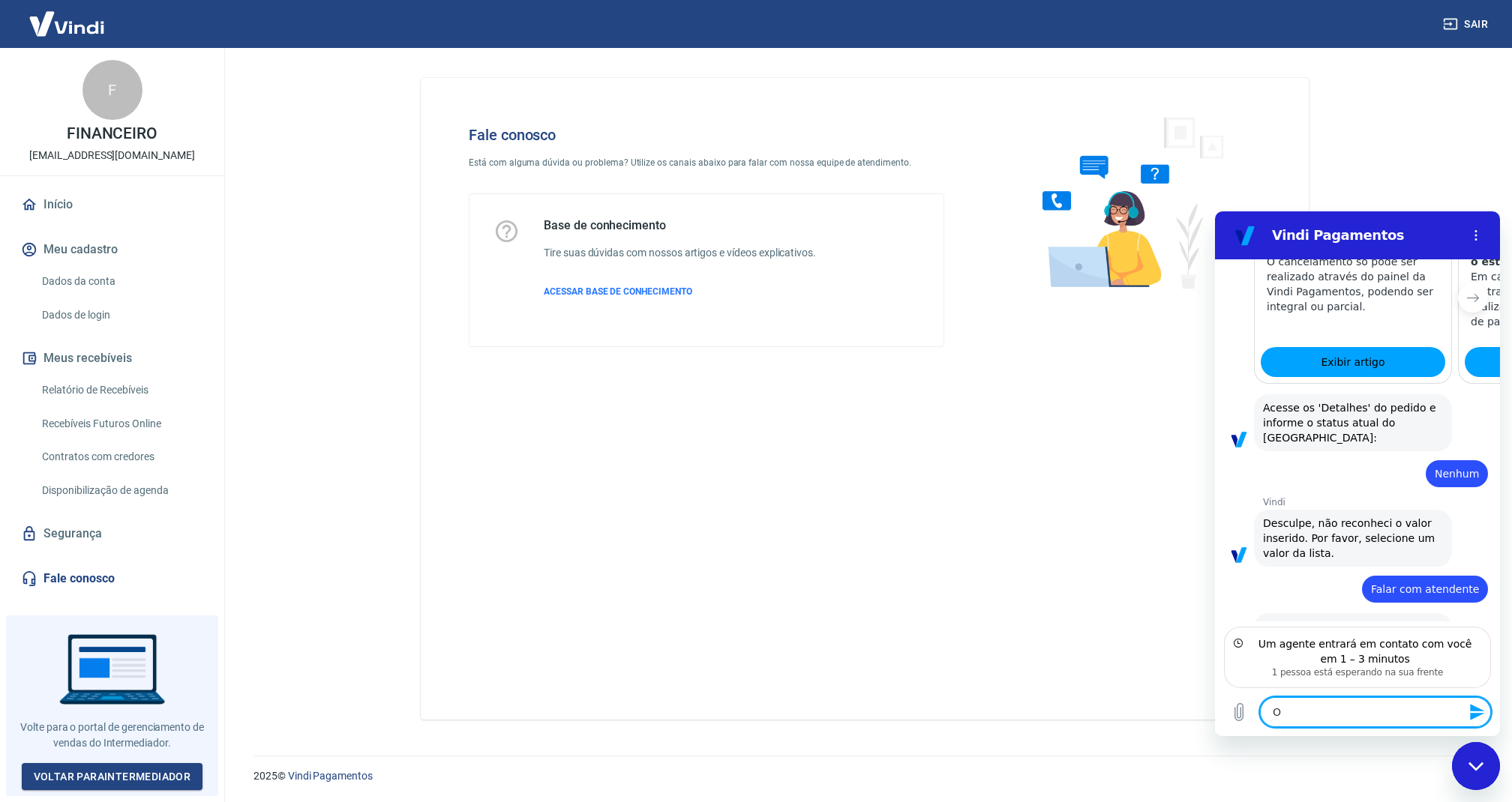
type textarea "x"
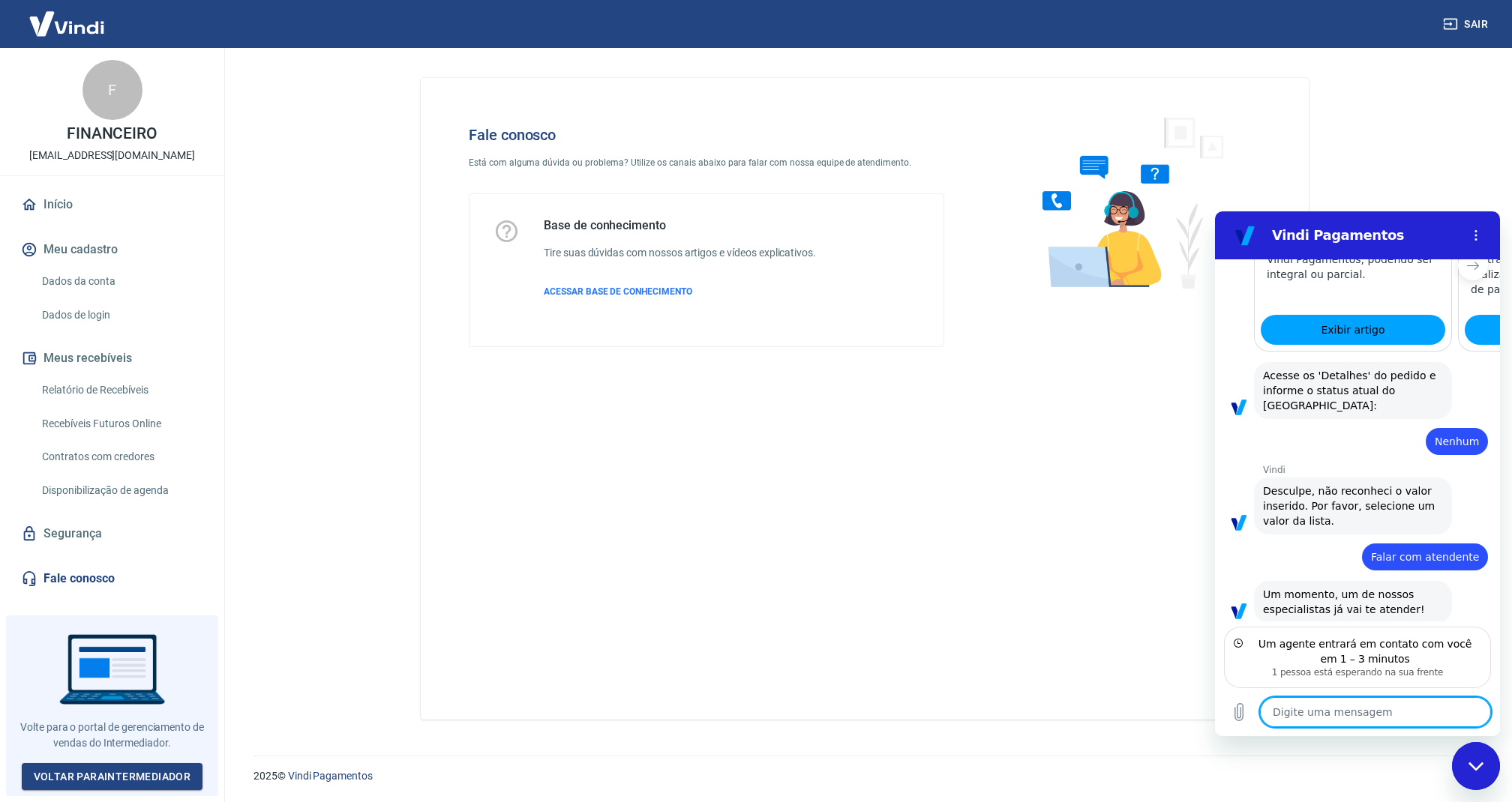
scroll to position [2570, 0]
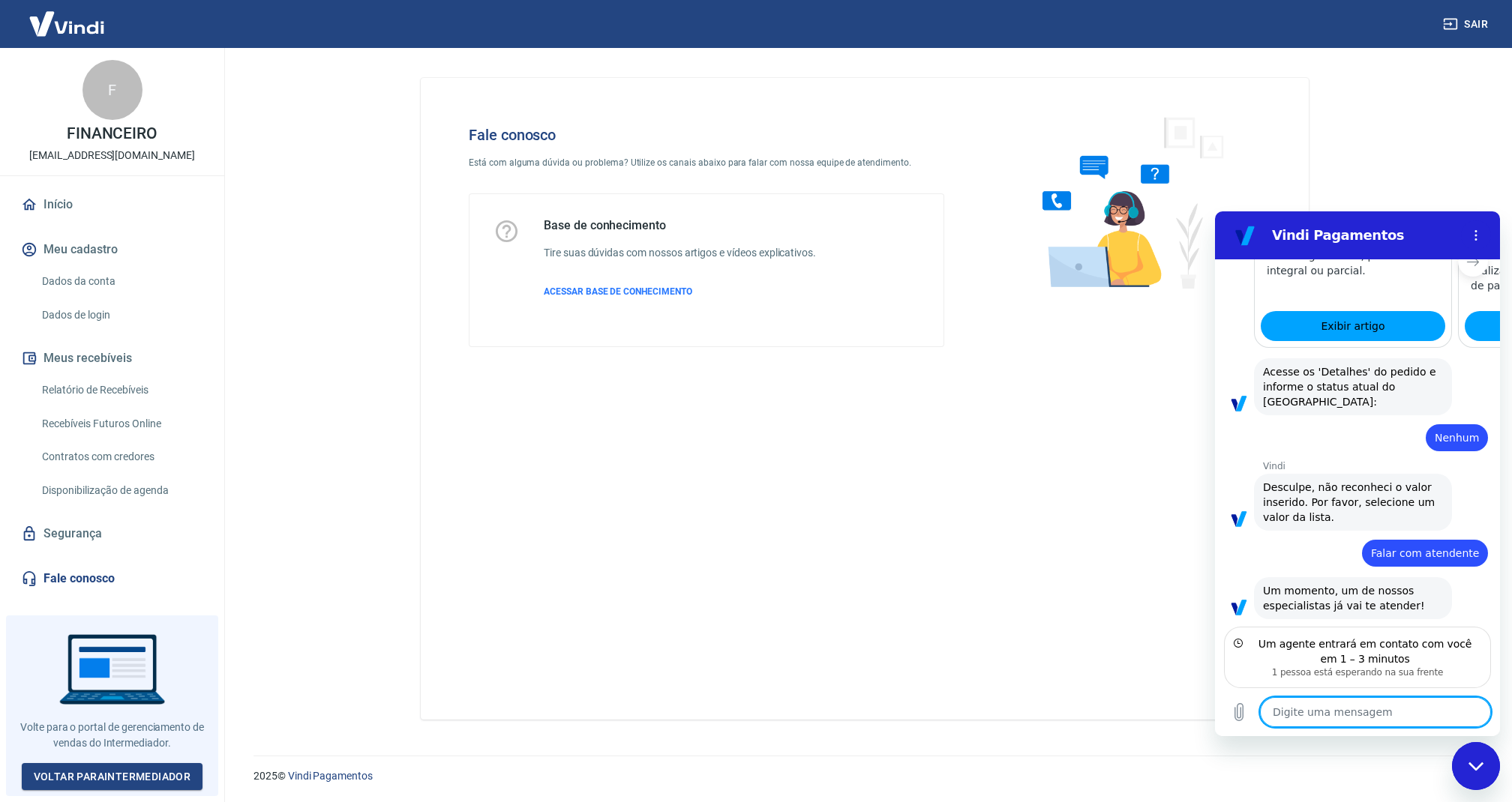
click at [825, 573] on div "Fale conosco Está com alguma dúvida ou problema? Utilize os canais abaixo para …" at bounding box center [864, 399] width 888 height 642
click at [1330, 718] on textarea at bounding box center [1376, 712] width 231 height 30
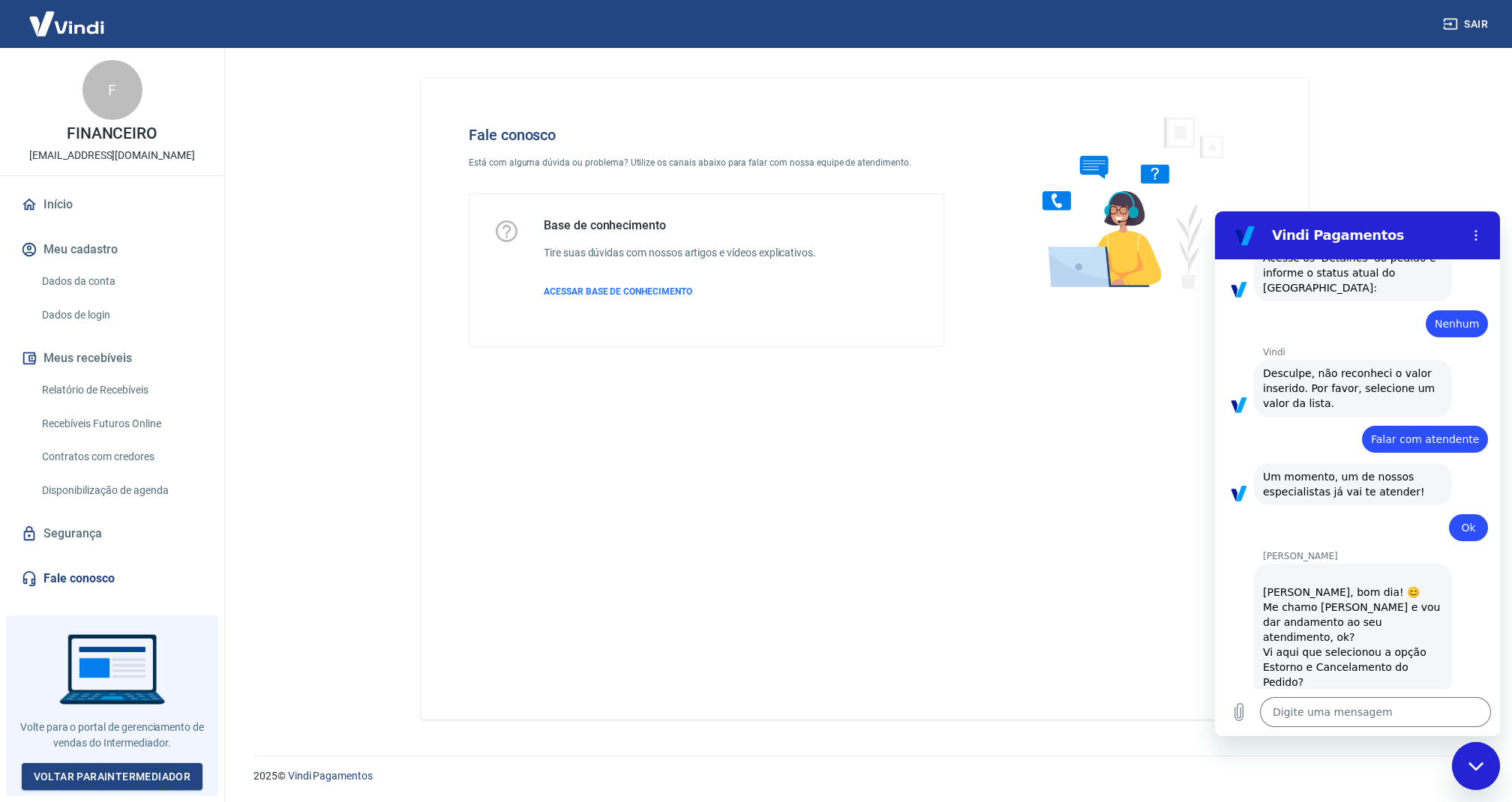
click at [1481, 775] on div "Fechar janela de mensagens" at bounding box center [1475, 765] width 45 height 45
type textarea "x"
